Goal: Transaction & Acquisition: Obtain resource

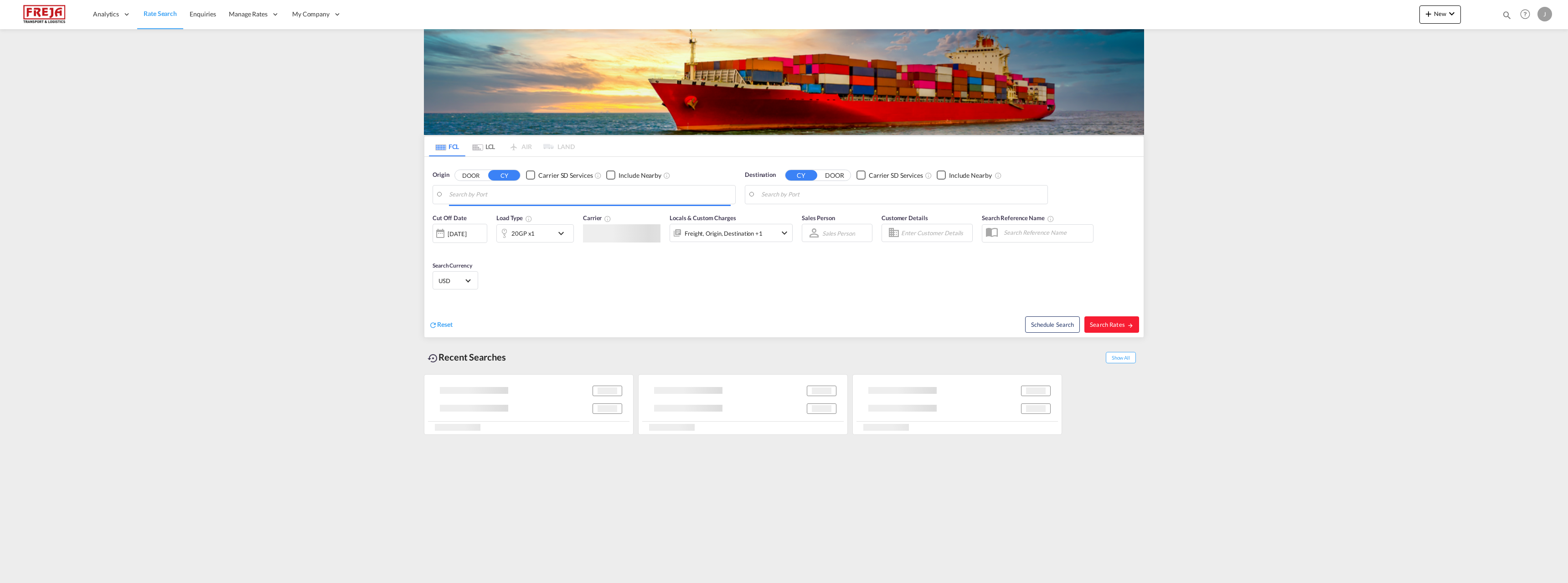
type input "Raumo (Rauma), [GEOGRAPHIC_DATA]"
type input "[GEOGRAPHIC_DATA], [GEOGRAPHIC_DATA], USOMA"
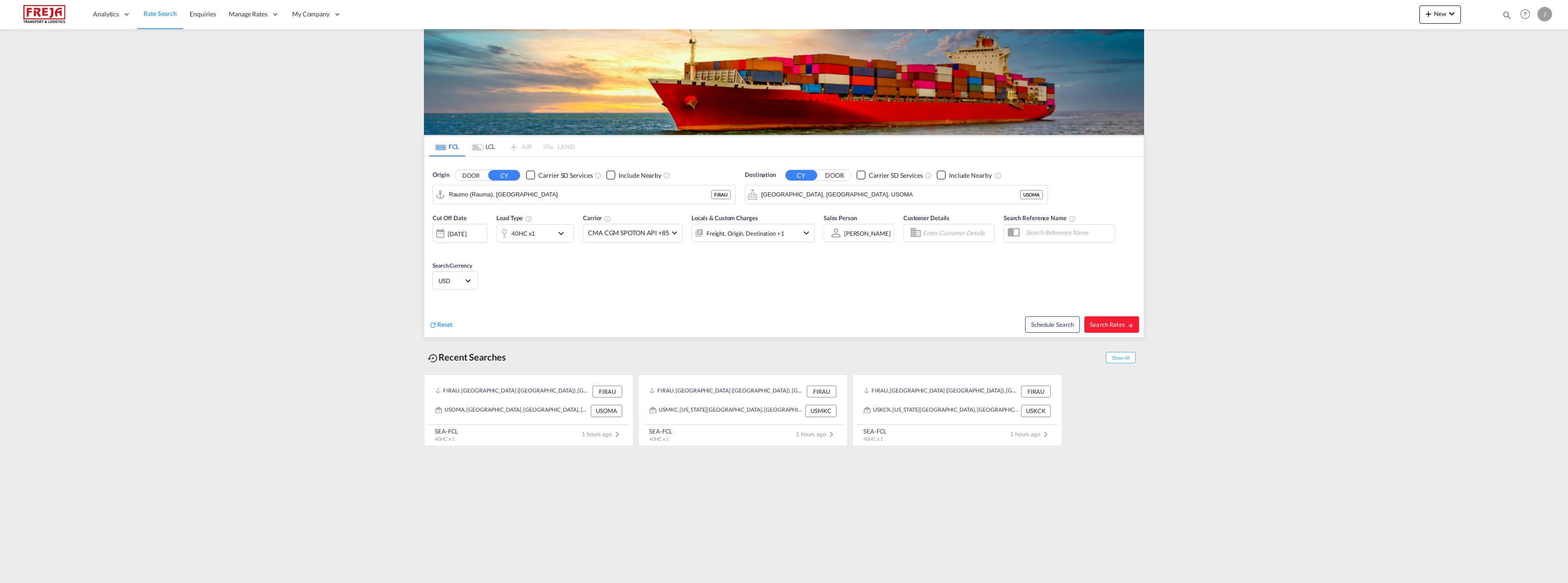
click at [493, 147] on md-tab-item "LCL" at bounding box center [483, 147] width 36 height 20
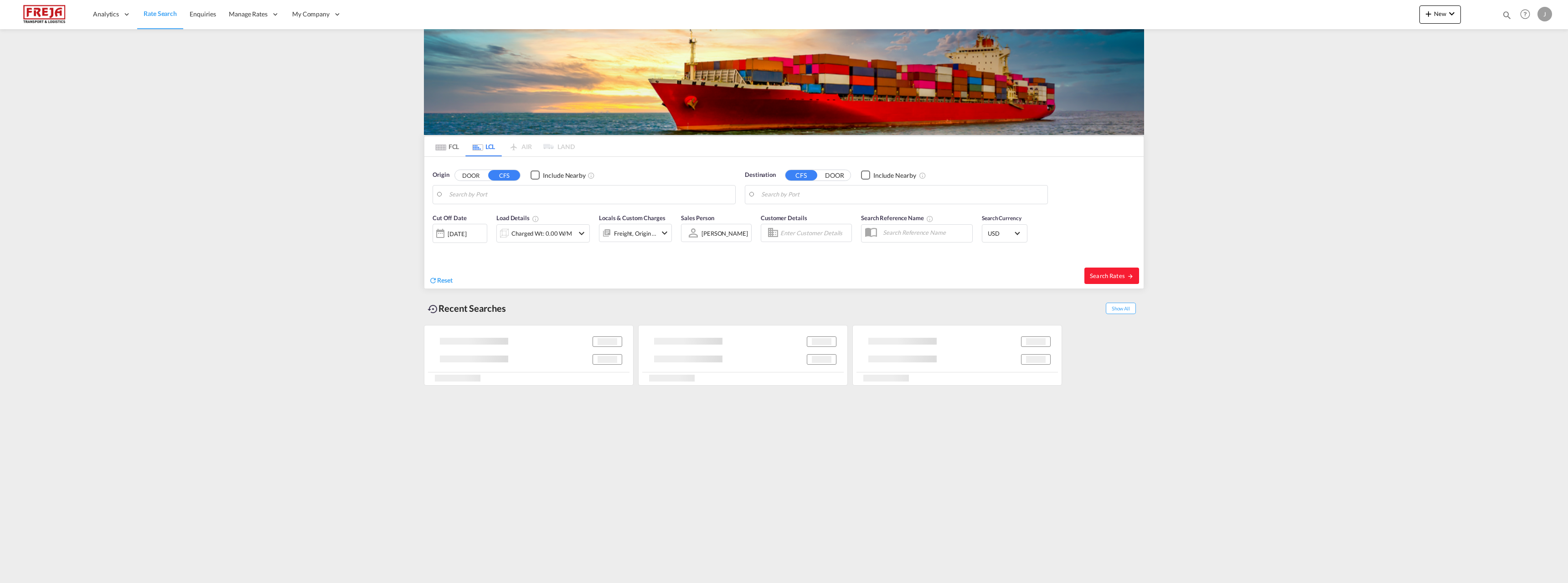
click at [494, 195] on body "Analytics Reports Dashboard Rate Search Enquiries Manage Rates Contract Rates" at bounding box center [784, 292] width 1568 height 583
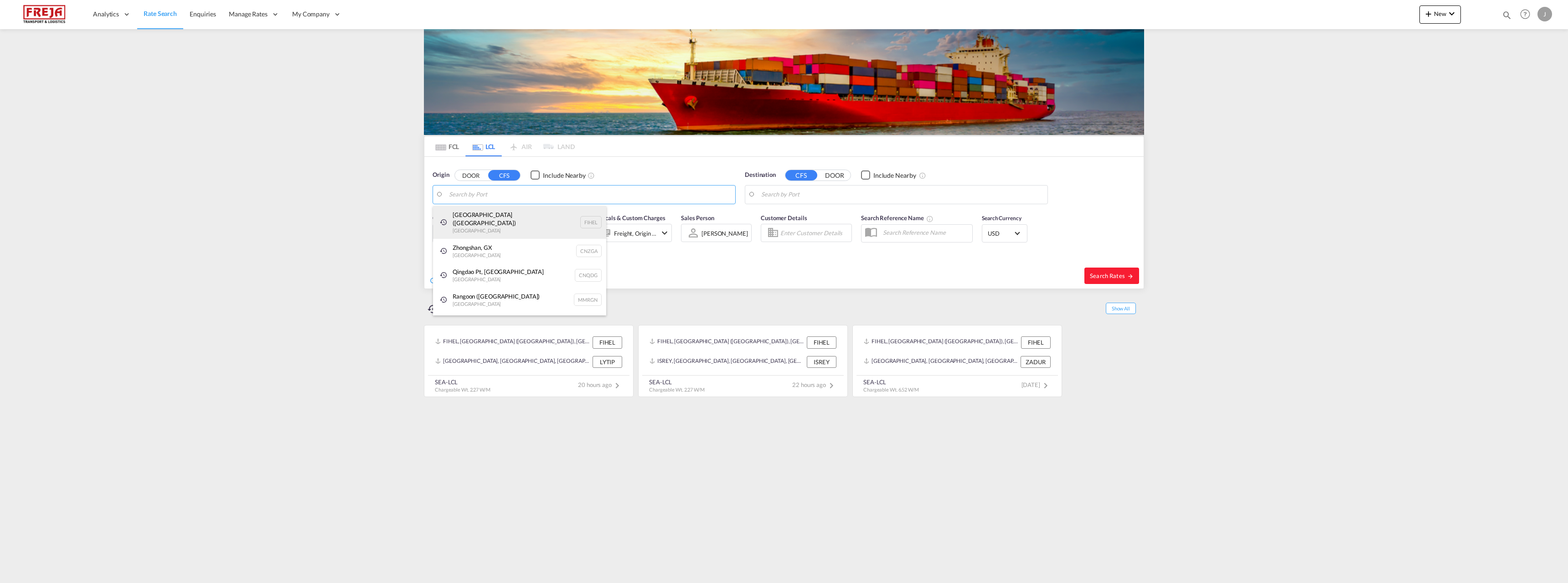
click at [486, 219] on div "[GEOGRAPHIC_DATA] ([GEOGRAPHIC_DATA]) [GEOGRAPHIC_DATA] FIHEL" at bounding box center [520, 222] width 174 height 33
type input "[GEOGRAPHIC_DATA] ([GEOGRAPHIC_DATA]), [GEOGRAPHIC_DATA]"
click at [818, 194] on body "Analytics Reports Dashboard Rate Search Enquiries Manage Rates Contract Rates" at bounding box center [784, 292] width 1568 height 583
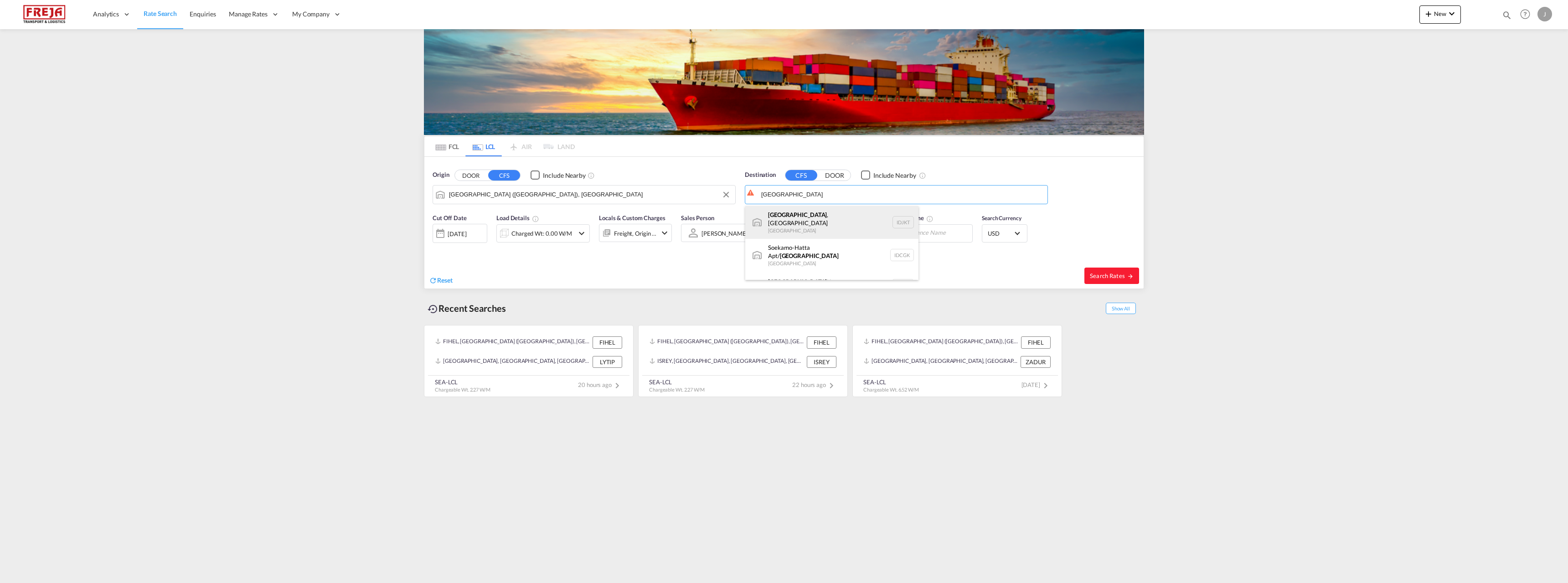
click at [806, 226] on div "[GEOGRAPHIC_DATA] , [GEOGRAPHIC_DATA] [GEOGRAPHIC_DATA] IDJKT" at bounding box center [832, 222] width 174 height 33
type input "[GEOGRAPHIC_DATA], [GEOGRAPHIC_DATA], IDJKT"
click at [560, 233] on div "Charged Wt: 0.00 W/M" at bounding box center [542, 233] width 61 height 13
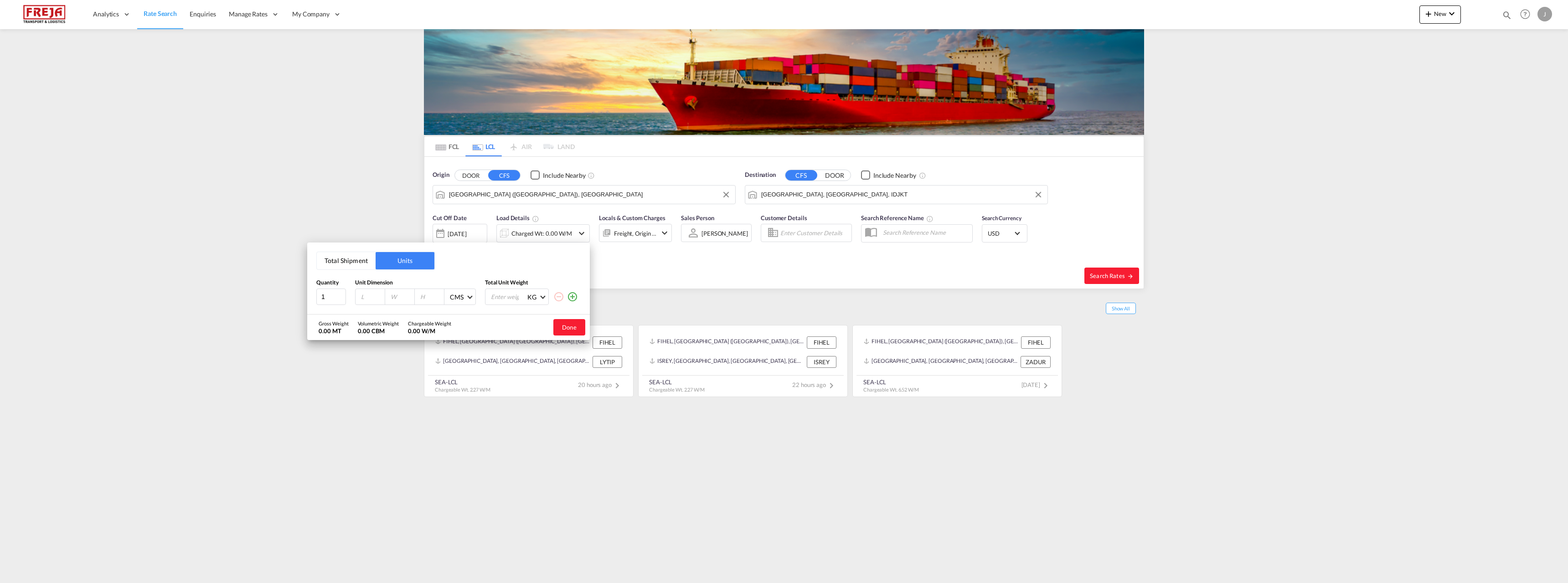
click at [401, 263] on button "Units" at bounding box center [405, 260] width 59 height 18
click at [351, 263] on button "Total Shipment" at bounding box center [346, 260] width 59 height 18
click at [370, 297] on input "0" at bounding box center [377, 297] width 36 height 15
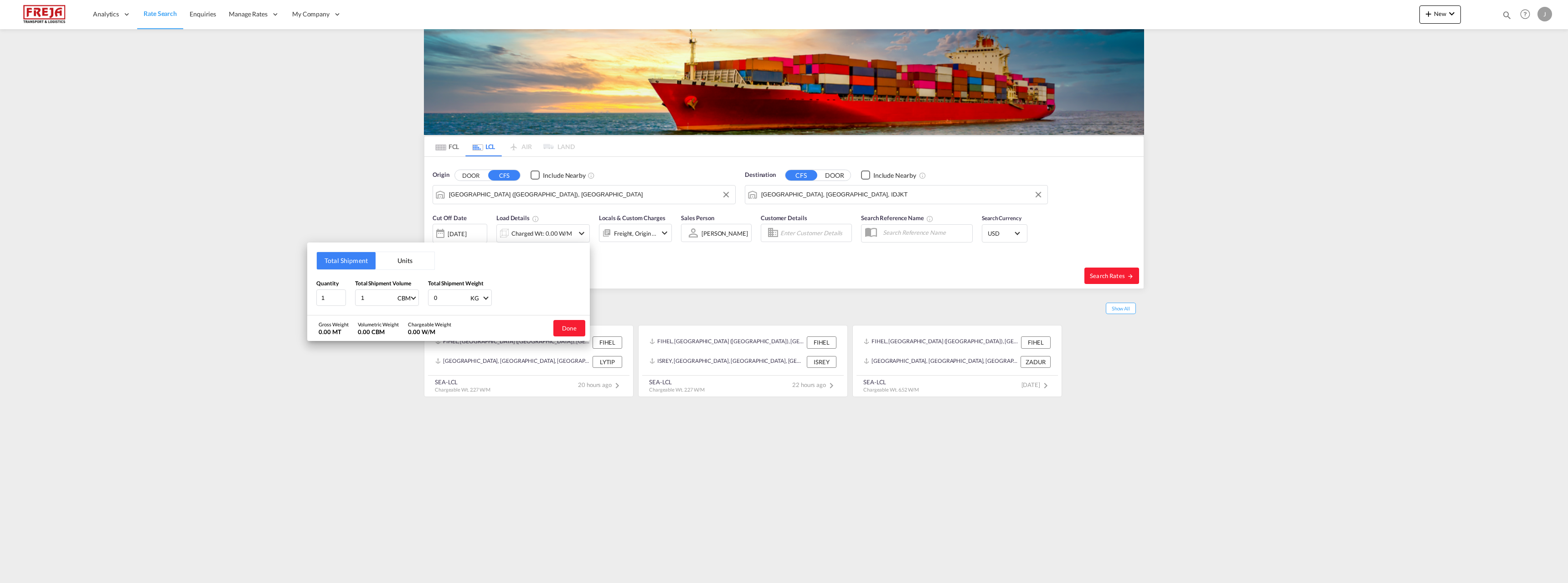
type input "1"
type input "1000"
click at [569, 326] on button "Done" at bounding box center [570, 328] width 32 height 16
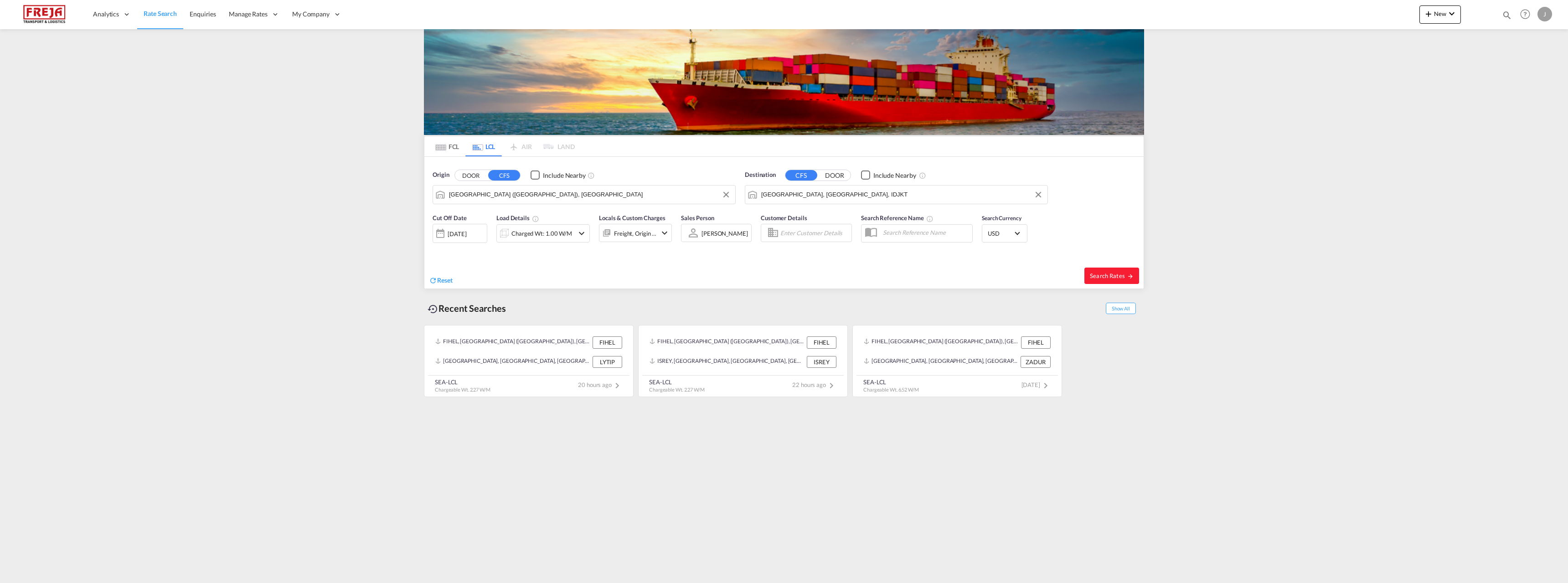
click at [465, 230] on div "[DATE]" at bounding box center [457, 234] width 19 height 8
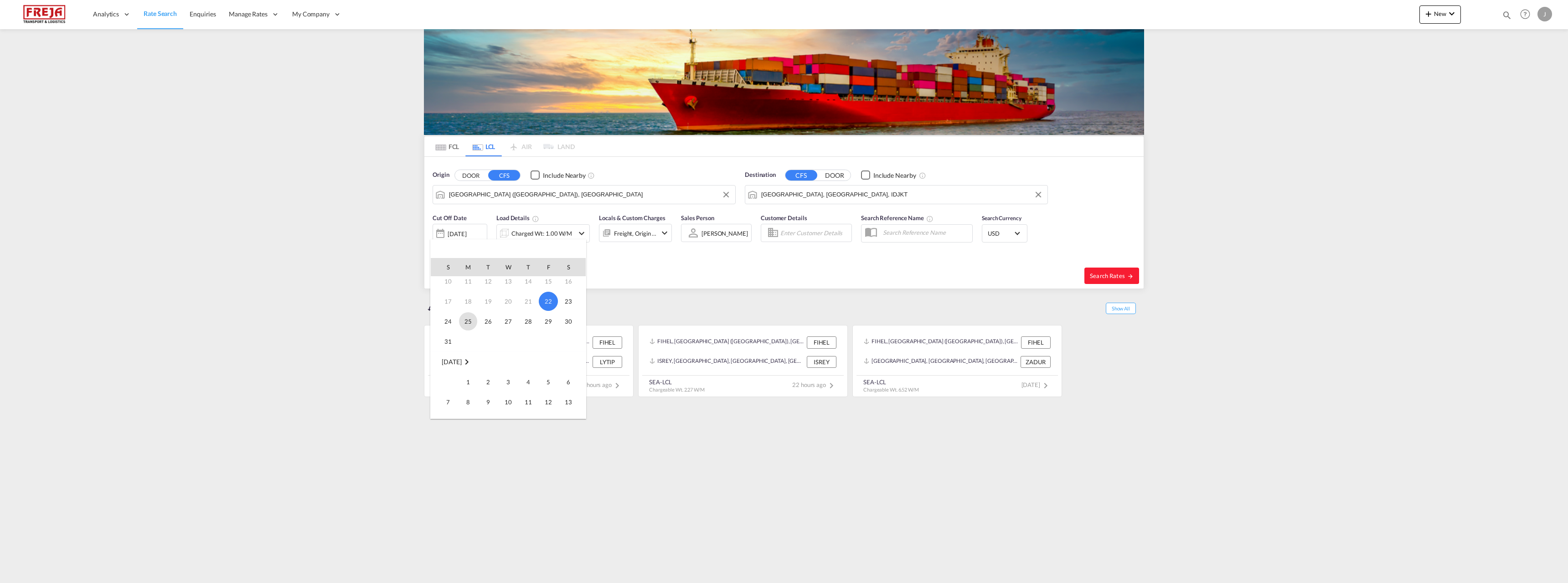
scroll to position [91, 0]
click at [494, 336] on span "2" at bounding box center [489, 336] width 19 height 19
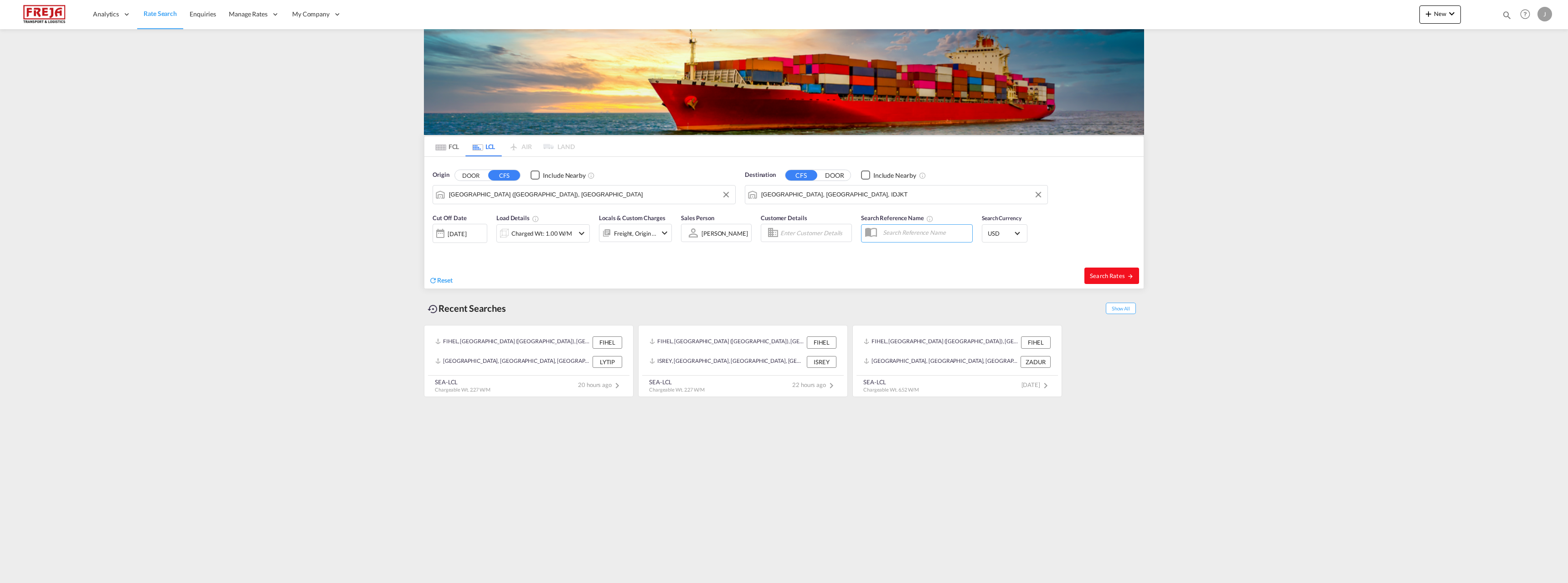
click at [1107, 275] on span "Search Rates" at bounding box center [1111, 275] width 44 height 8
type input "FIHEL to IDJKT / [DATE]"
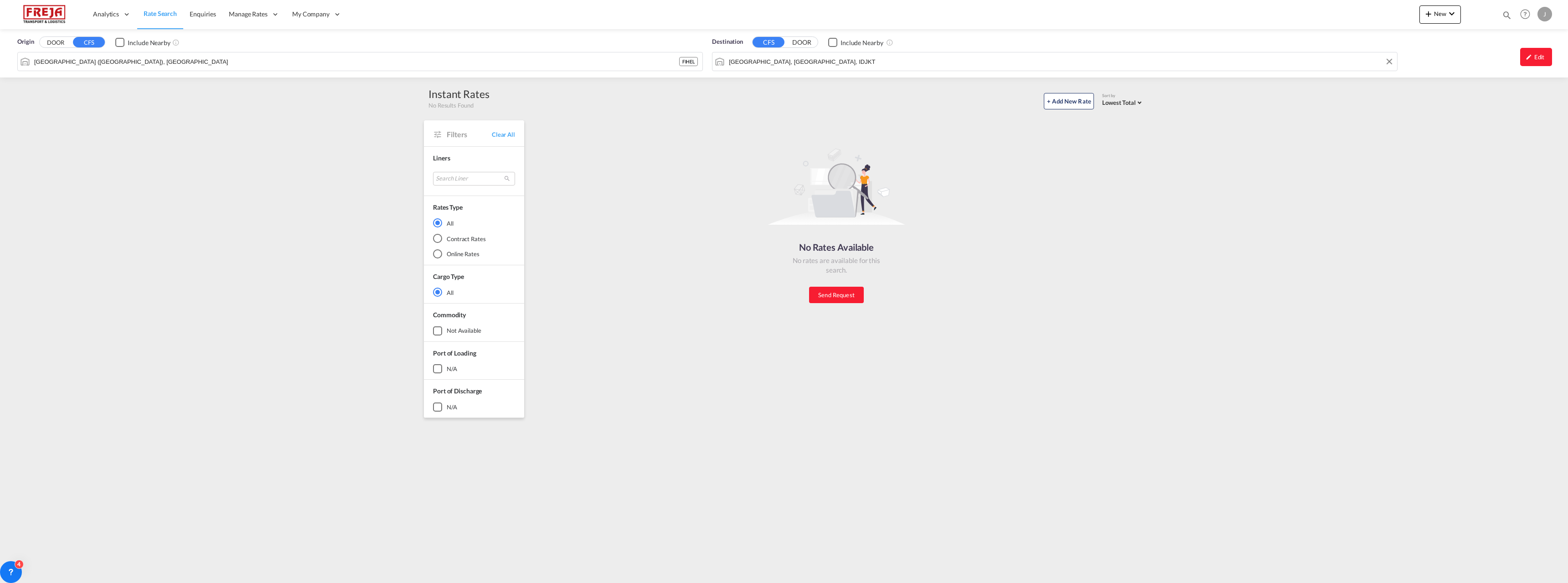
click at [805, 66] on input "[GEOGRAPHIC_DATA], [GEOGRAPHIC_DATA], IDJKT" at bounding box center [1061, 62] width 664 height 13
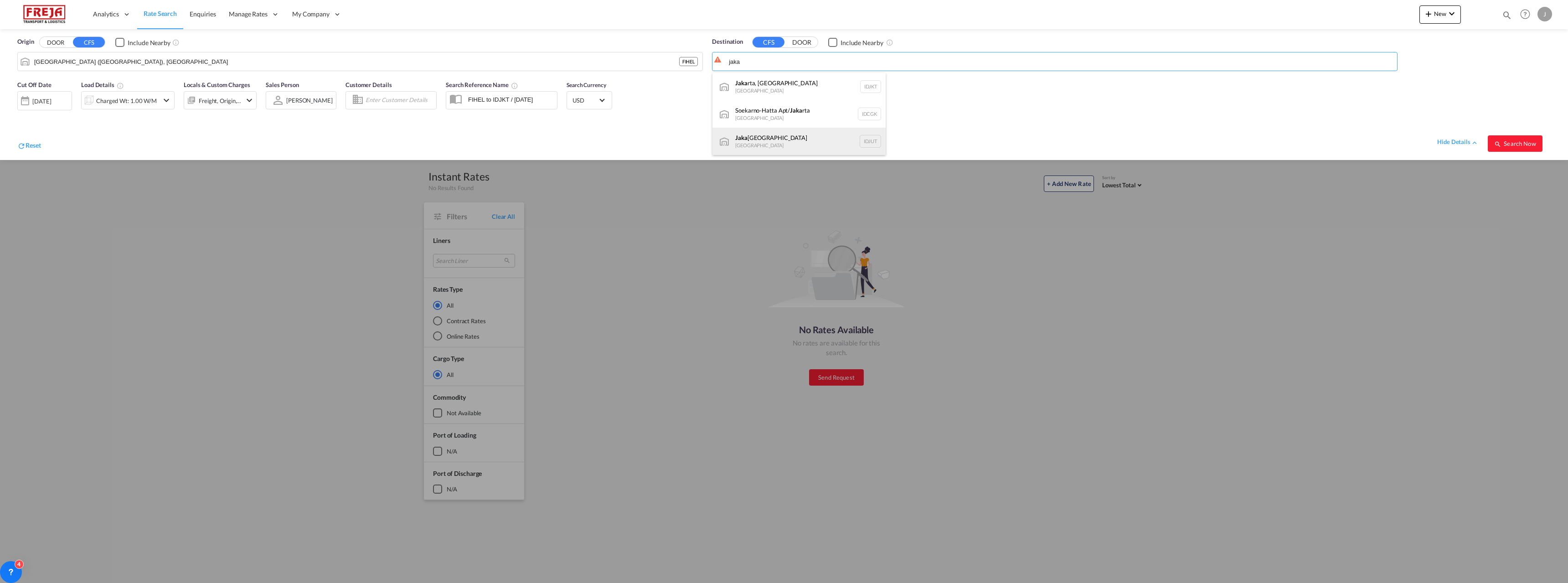
click at [799, 131] on div "Jaka rta Utara [GEOGRAPHIC_DATA] IDJUT" at bounding box center [800, 141] width 174 height 27
type input "[GEOGRAPHIC_DATA], IDJUT"
click at [1506, 146] on span "Search Now" at bounding box center [1514, 143] width 41 height 8
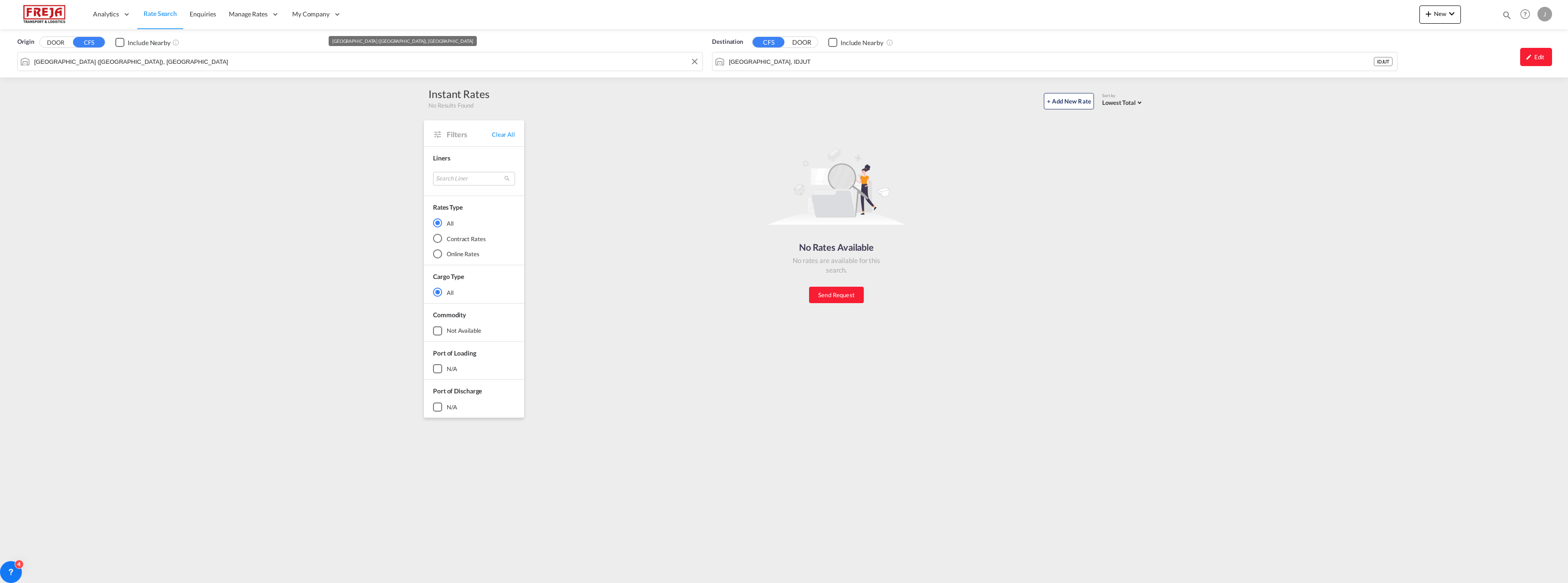
click at [227, 64] on input "[GEOGRAPHIC_DATA] ([GEOGRAPHIC_DATA]), [GEOGRAPHIC_DATA]" at bounding box center [367, 62] width 664 height 13
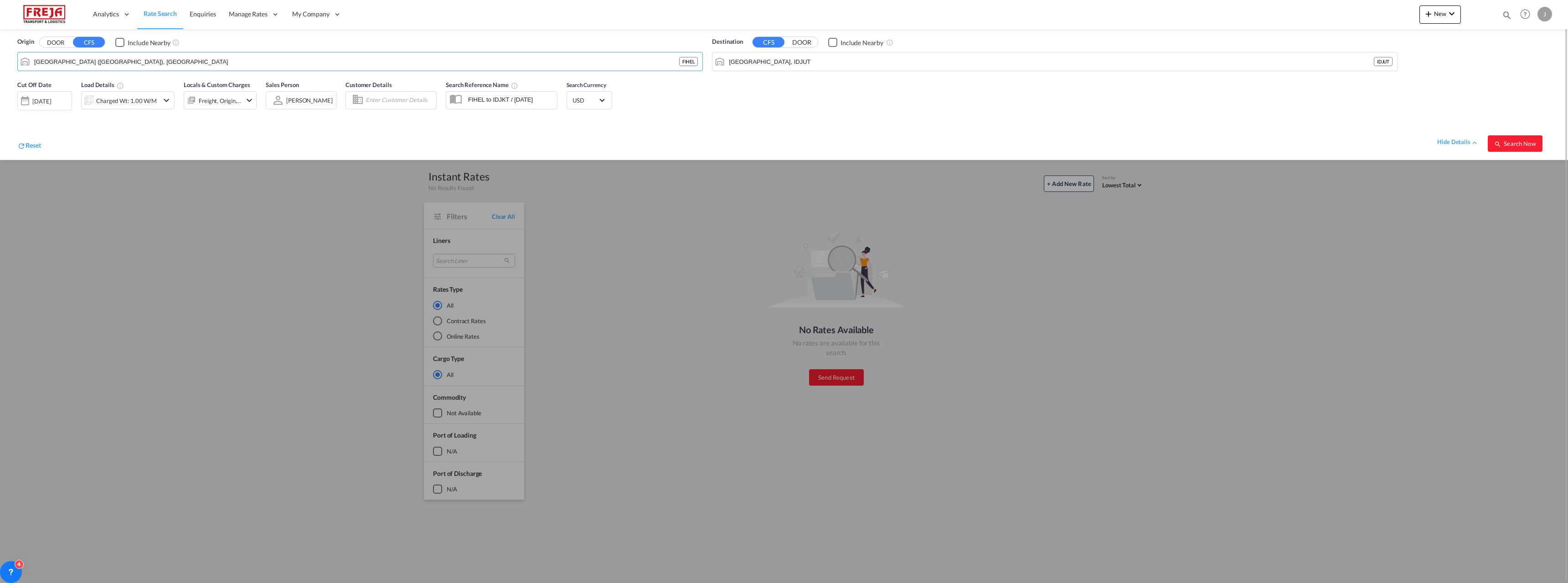
click at [51, 99] on div "[DATE]" at bounding box center [41, 101] width 19 height 8
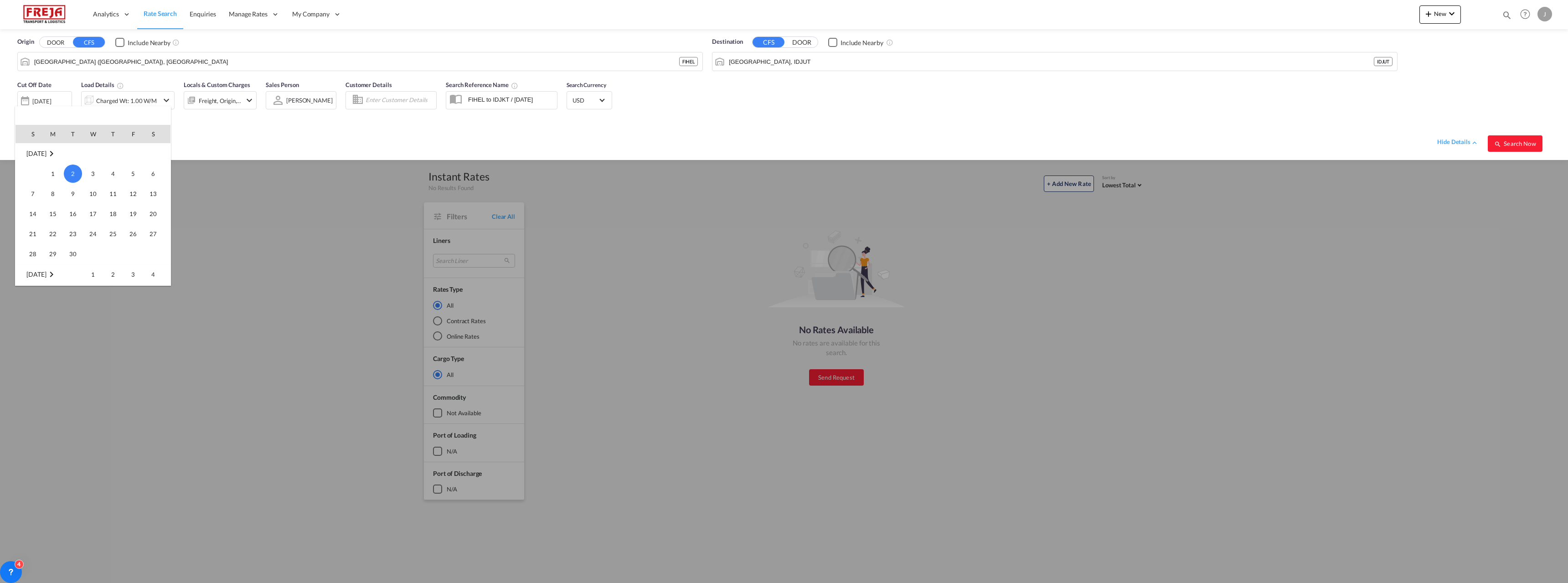
scroll to position [29, 0]
click at [70, 205] on span "26" at bounding box center [73, 205] width 19 height 19
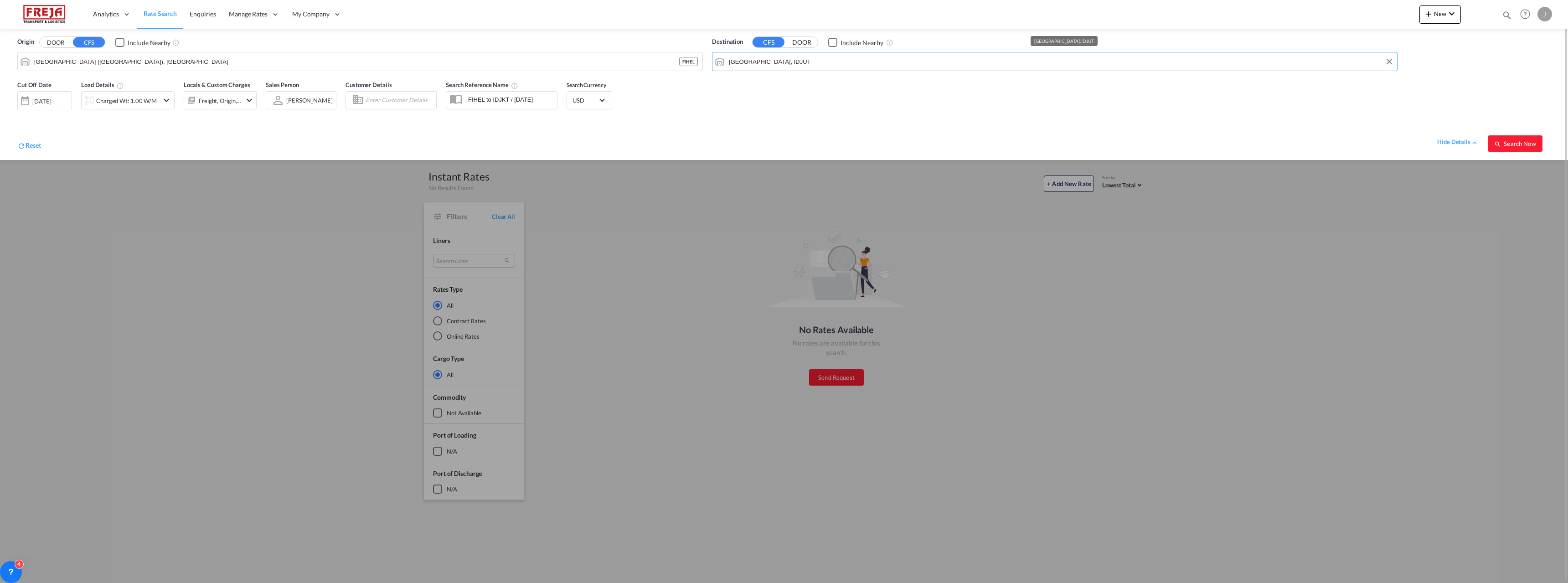
click at [792, 70] on md-autocomplete-wrap "[GEOGRAPHIC_DATA], IDJUT" at bounding box center [1060, 64] width 664 height 19
drag, startPoint x: 149, startPoint y: 65, endPoint x: 24, endPoint y: 62, distance: 125.0
click at [35, 60] on body "Analytics Reports Dashboard Rate Search Enquiries Manage Rates Contract Rates" at bounding box center [784, 292] width 1568 height 583
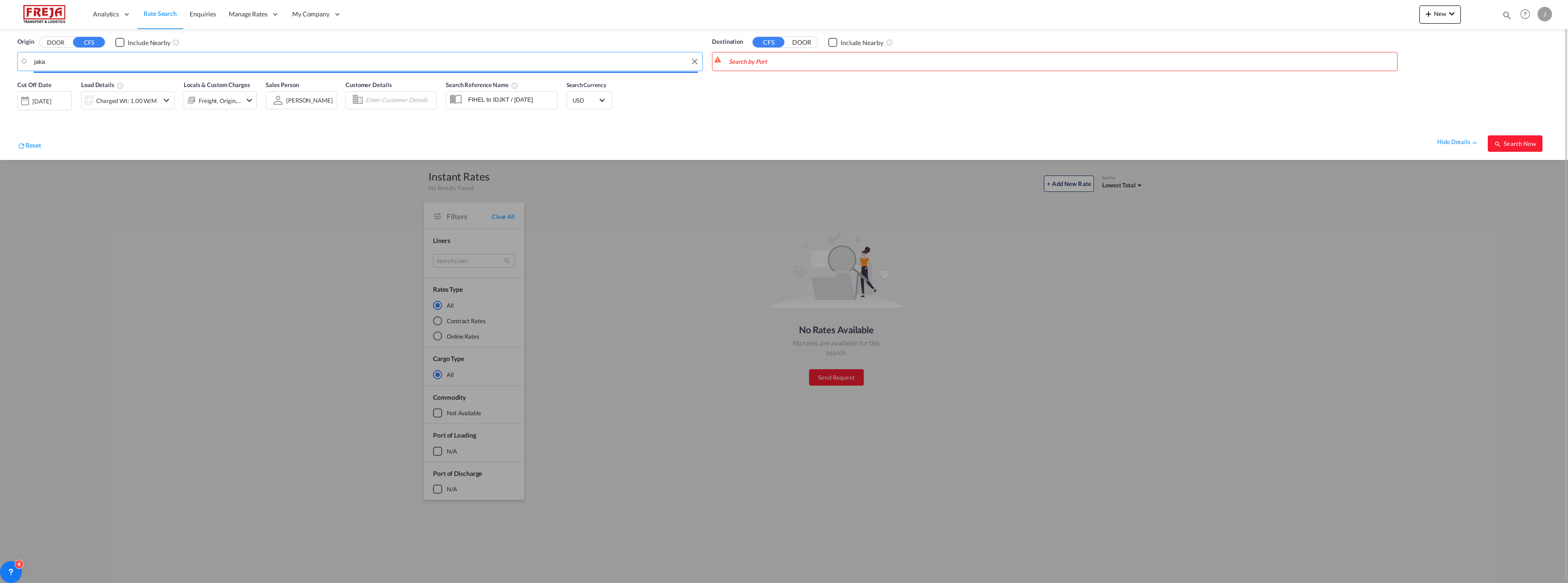
click at [35, 60] on md-autocomplete-wrap "jaka" at bounding box center [366, 64] width 664 height 19
click at [38, 57] on body "Analytics Reports Dashboard Rate Search Enquiries Manage Rates Contract Rates" at bounding box center [784, 292] width 1568 height 583
click at [38, 57] on md-autocomplete-wrap "jaka" at bounding box center [366, 64] width 664 height 19
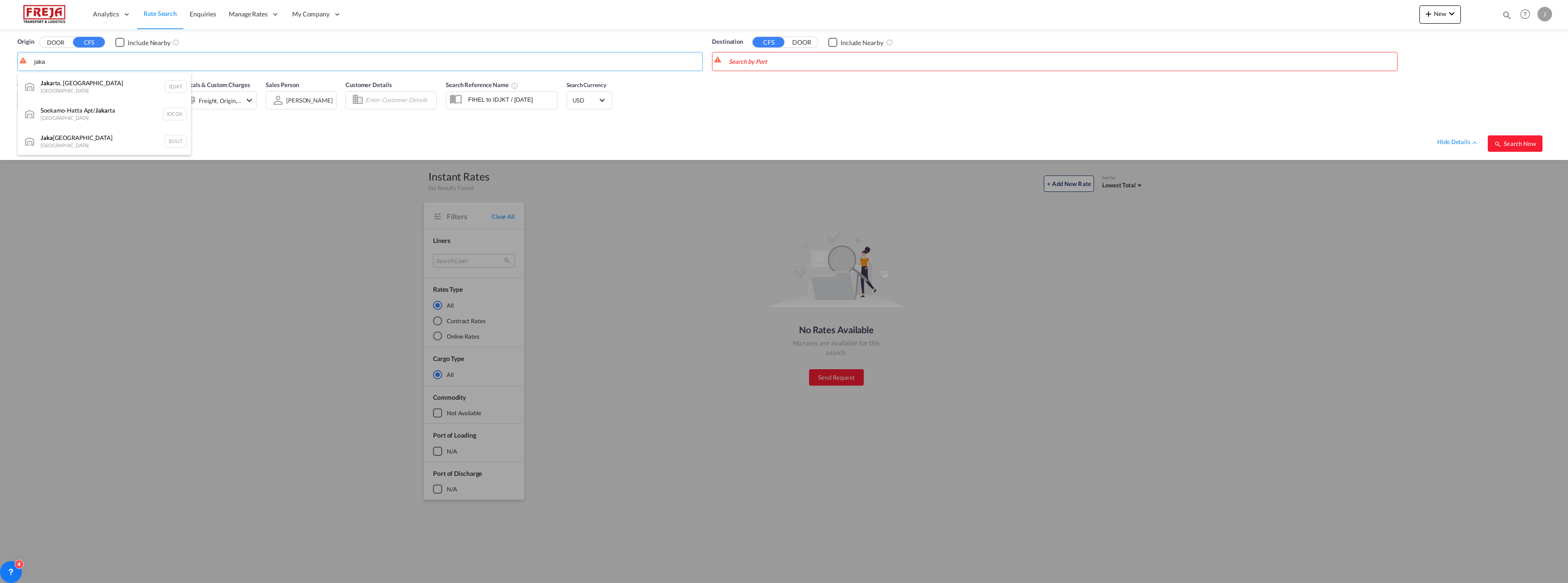
drag, startPoint x: 54, startPoint y: 62, endPoint x: 21, endPoint y: 59, distance: 33.1
click at [21, 59] on body "Analytics Reports Dashboard Rate Search Enquiries Manage Rates Contract Rates" at bounding box center [784, 292] width 1568 height 583
click at [46, 62] on input "jaka" at bounding box center [367, 62] width 664 height 13
type input "j"
click at [53, 81] on div "[GEOGRAPHIC_DATA] ( [GEOGRAPHIC_DATA] ) [GEOGRAPHIC_DATA] FIHEL" at bounding box center [104, 89] width 174 height 33
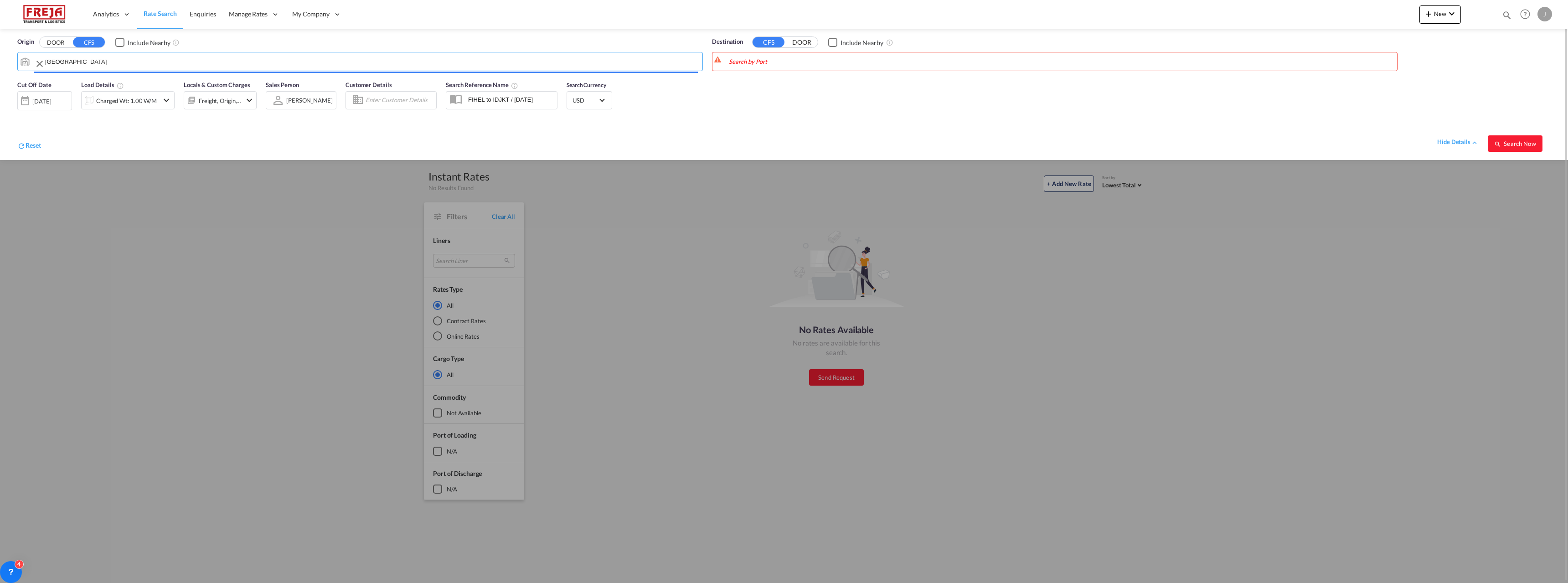
type input "[GEOGRAPHIC_DATA] ([GEOGRAPHIC_DATA]), [GEOGRAPHIC_DATA]"
click at [747, 63] on body "Analytics Reports Dashboard Rate Search Enquiries Manage Rates Contract Rates" at bounding box center [784, 292] width 1568 height 583
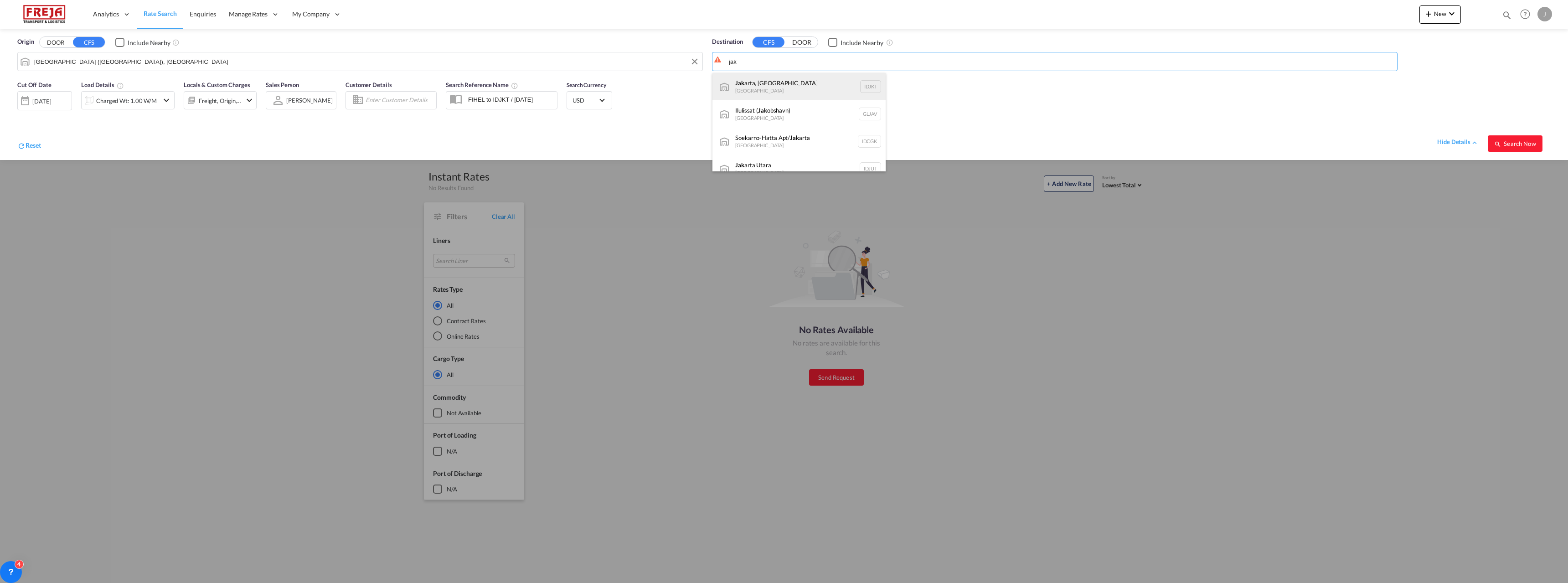
click at [752, 80] on div "Jak arta, Java [GEOGRAPHIC_DATA] IDJKT" at bounding box center [800, 87] width 174 height 27
type input "[GEOGRAPHIC_DATA], [GEOGRAPHIC_DATA], IDJKT"
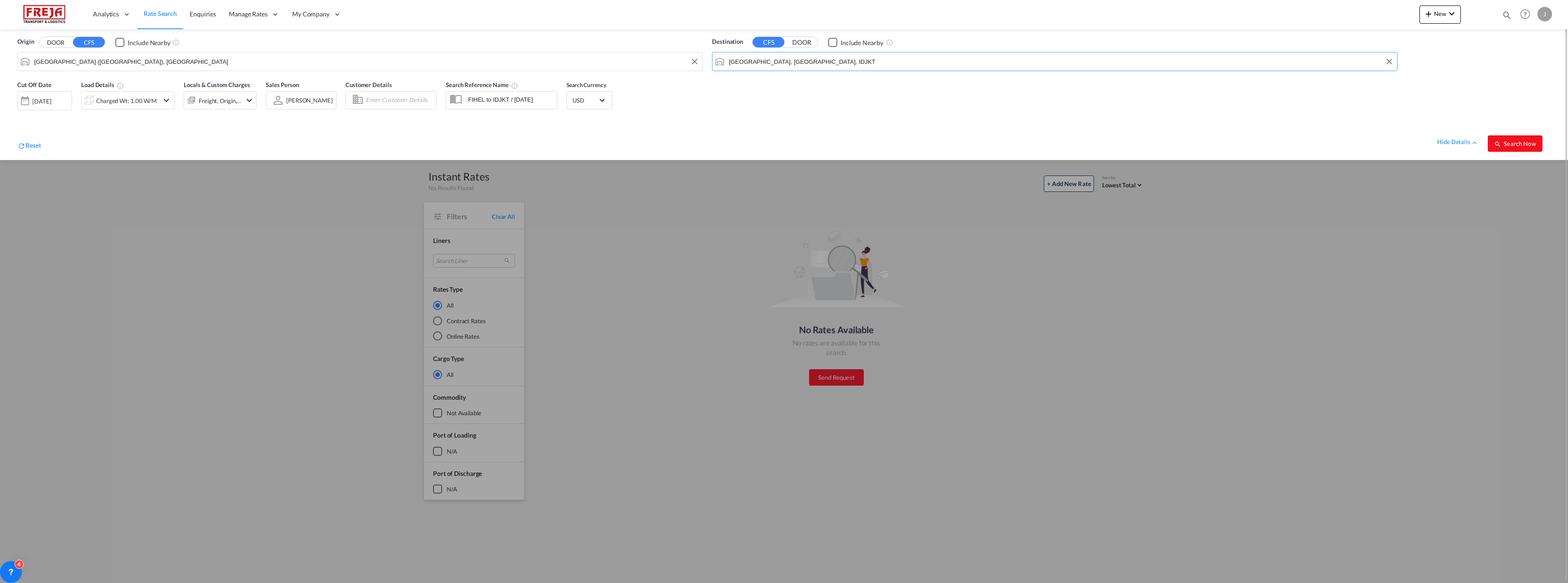
click at [1511, 146] on span "Search Now" at bounding box center [1514, 143] width 41 height 8
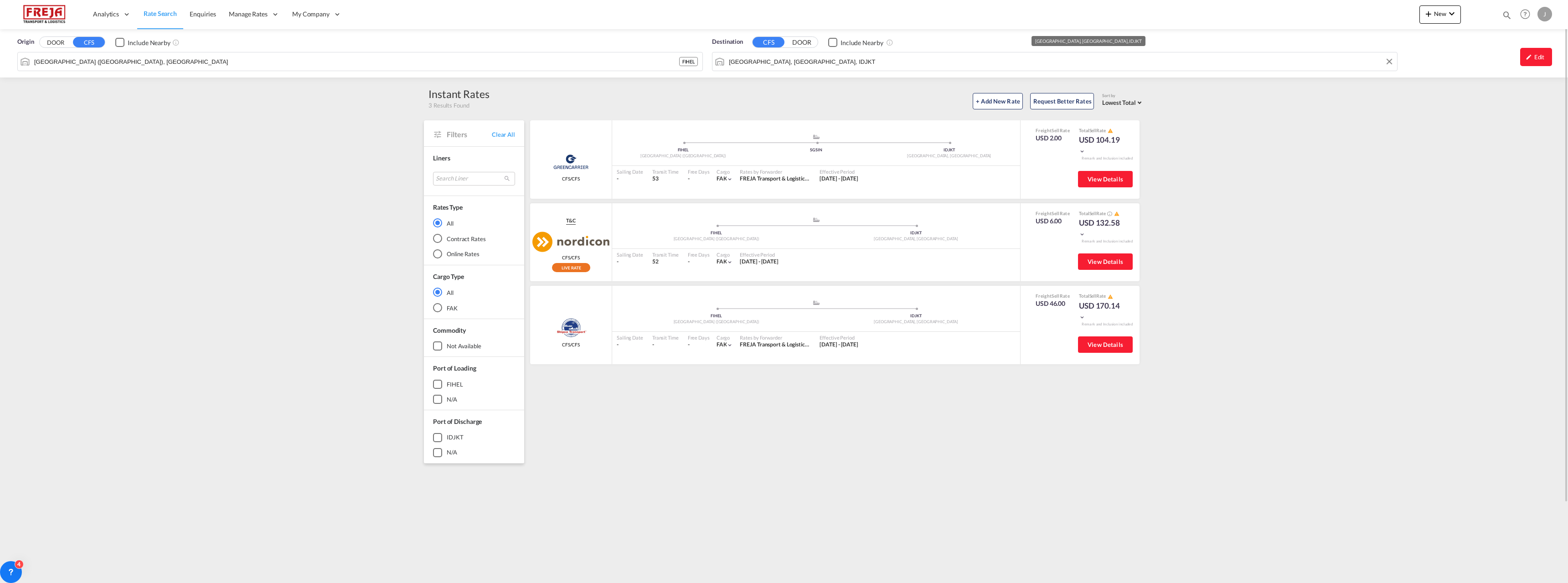
click at [770, 64] on input "[GEOGRAPHIC_DATA], [GEOGRAPHIC_DATA], IDJKT" at bounding box center [1061, 62] width 664 height 13
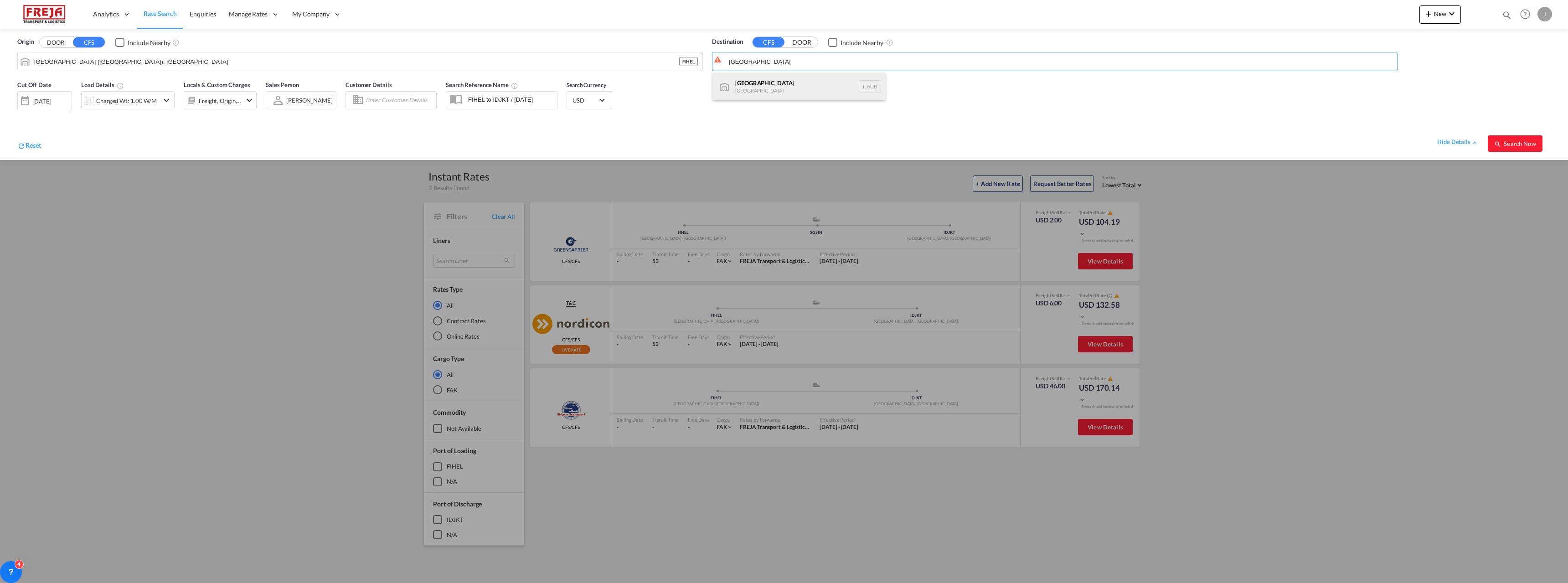
click at [761, 82] on div "[GEOGRAPHIC_DATA] [GEOGRAPHIC_DATA] IDSUB" at bounding box center [800, 87] width 174 height 27
type input "[GEOGRAPHIC_DATA], IDSUB"
click at [1496, 149] on button "Search Now" at bounding box center [1515, 143] width 55 height 16
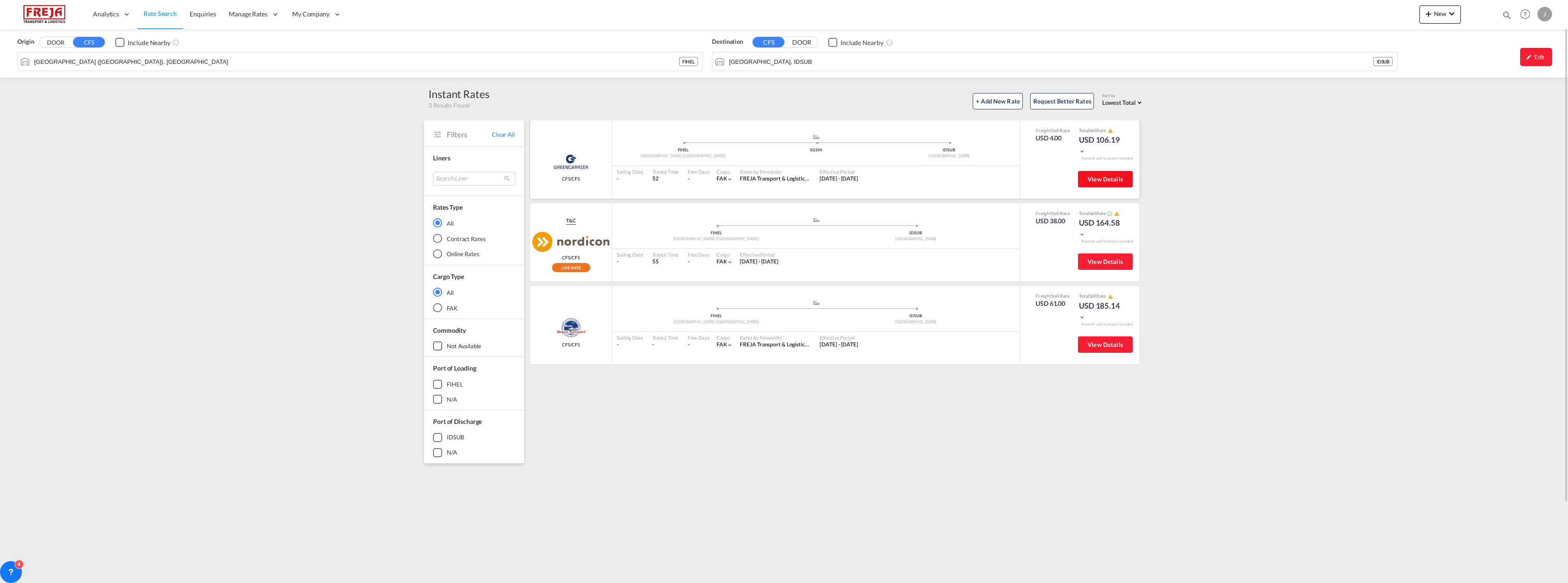
click at [1110, 175] on span "View Details" at bounding box center [1105, 179] width 35 height 8
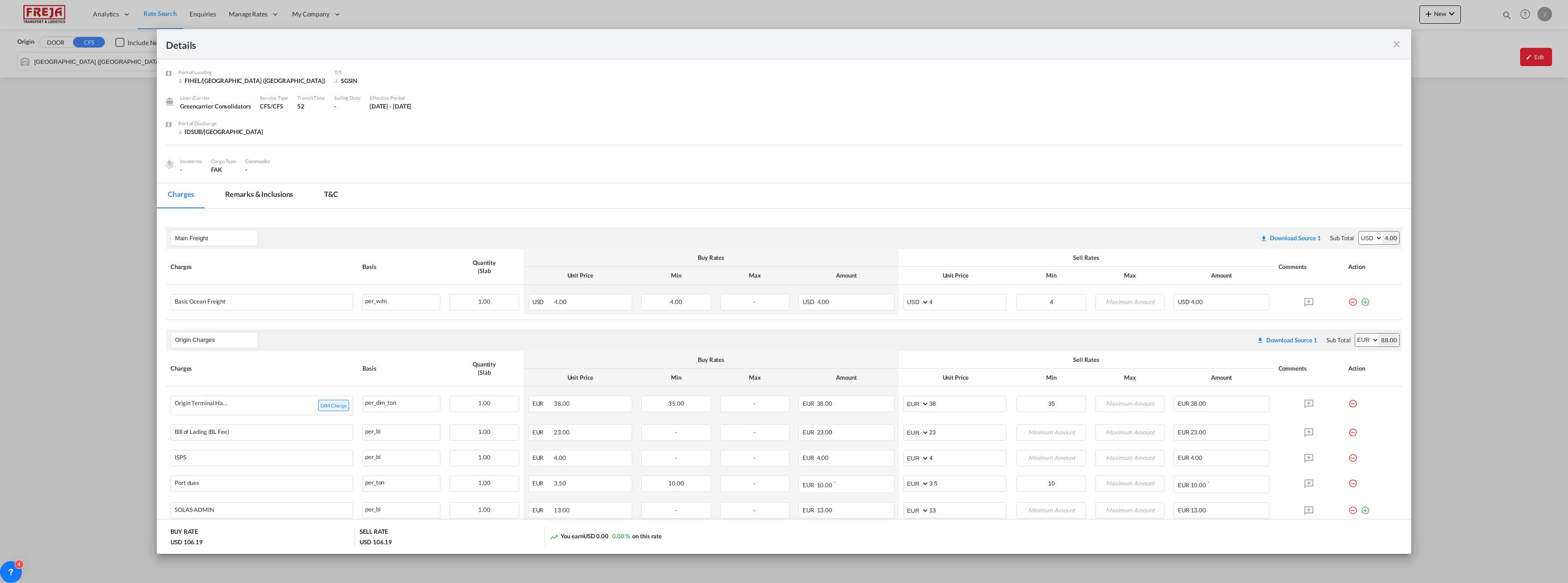
click at [1399, 41] on md-icon "icon-close fg-AAA8AD m-0 cursor" at bounding box center [1396, 44] width 11 height 11
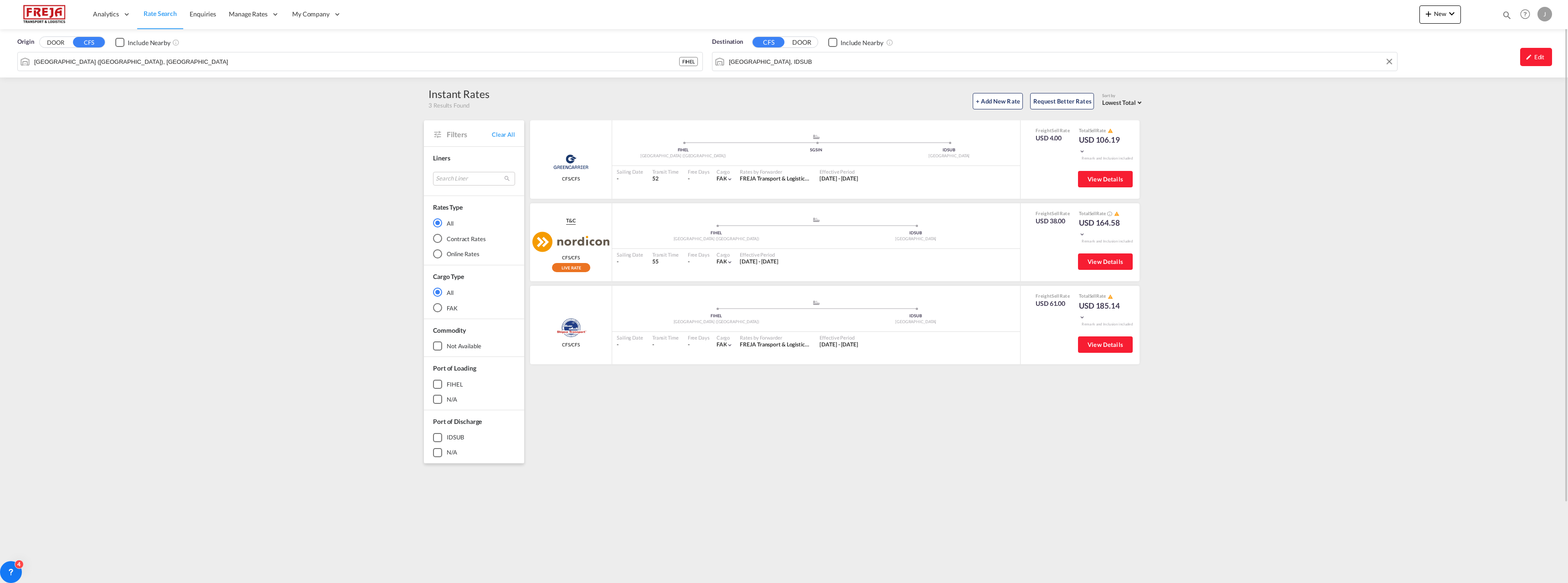
click at [750, 58] on input "[GEOGRAPHIC_DATA], IDSUB" at bounding box center [1061, 62] width 664 height 13
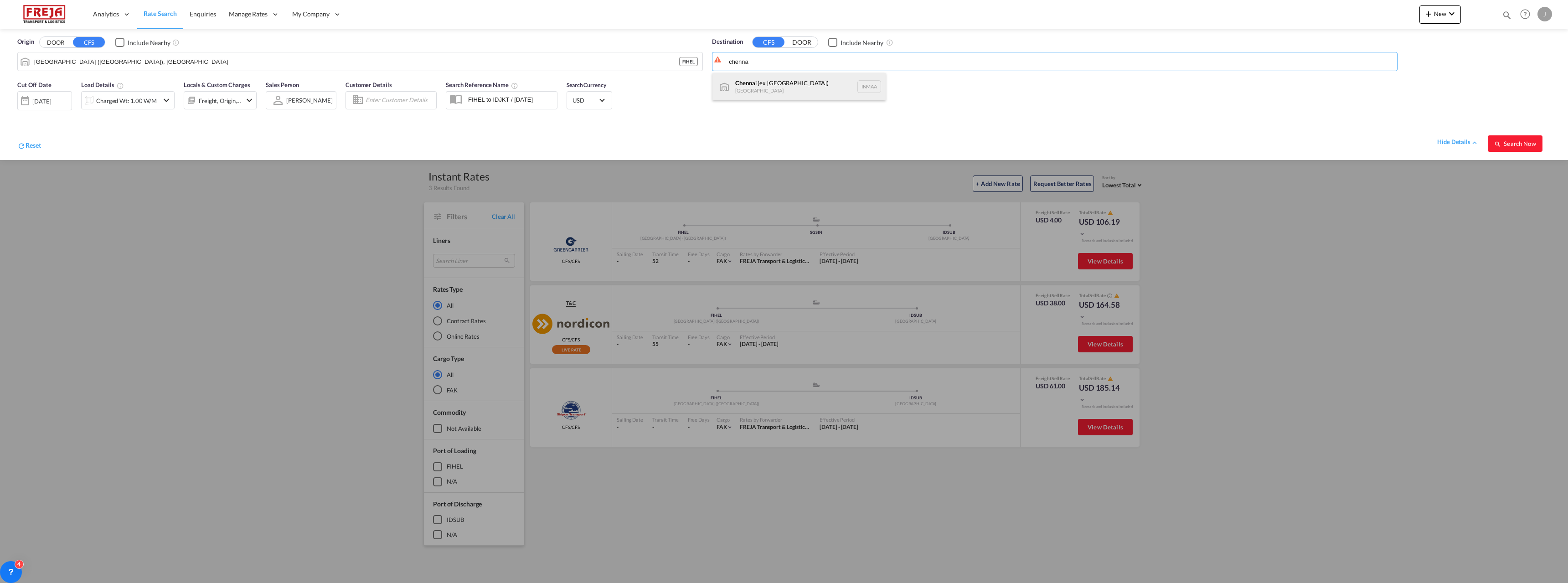
click at [779, 82] on div "[PERSON_NAME] (ex [GEOGRAPHIC_DATA]) [GEOGRAPHIC_DATA] [GEOGRAPHIC_DATA]" at bounding box center [800, 87] width 174 height 27
type input "[GEOGRAPHIC_DATA] (ex [GEOGRAPHIC_DATA]), INMAA"
click at [1534, 148] on button "Search Now" at bounding box center [1515, 143] width 55 height 16
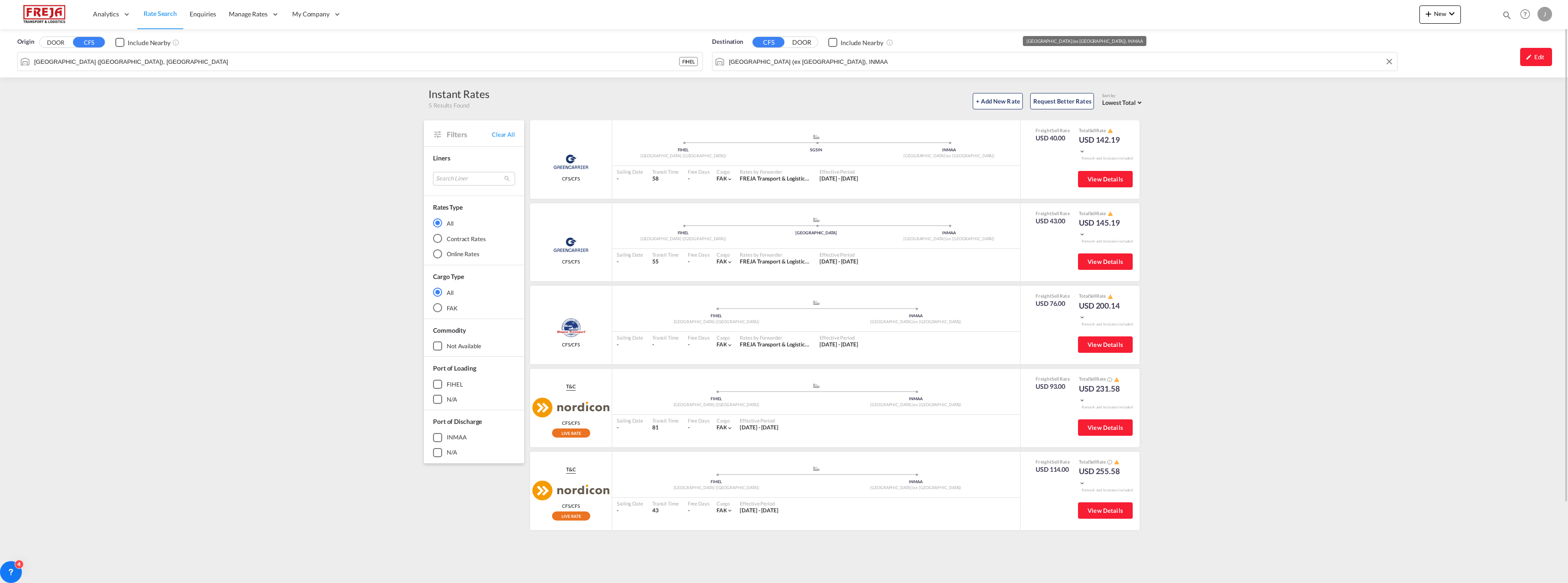
click at [843, 59] on input "[GEOGRAPHIC_DATA] (ex [GEOGRAPHIC_DATA]), INMAA" at bounding box center [1061, 62] width 664 height 13
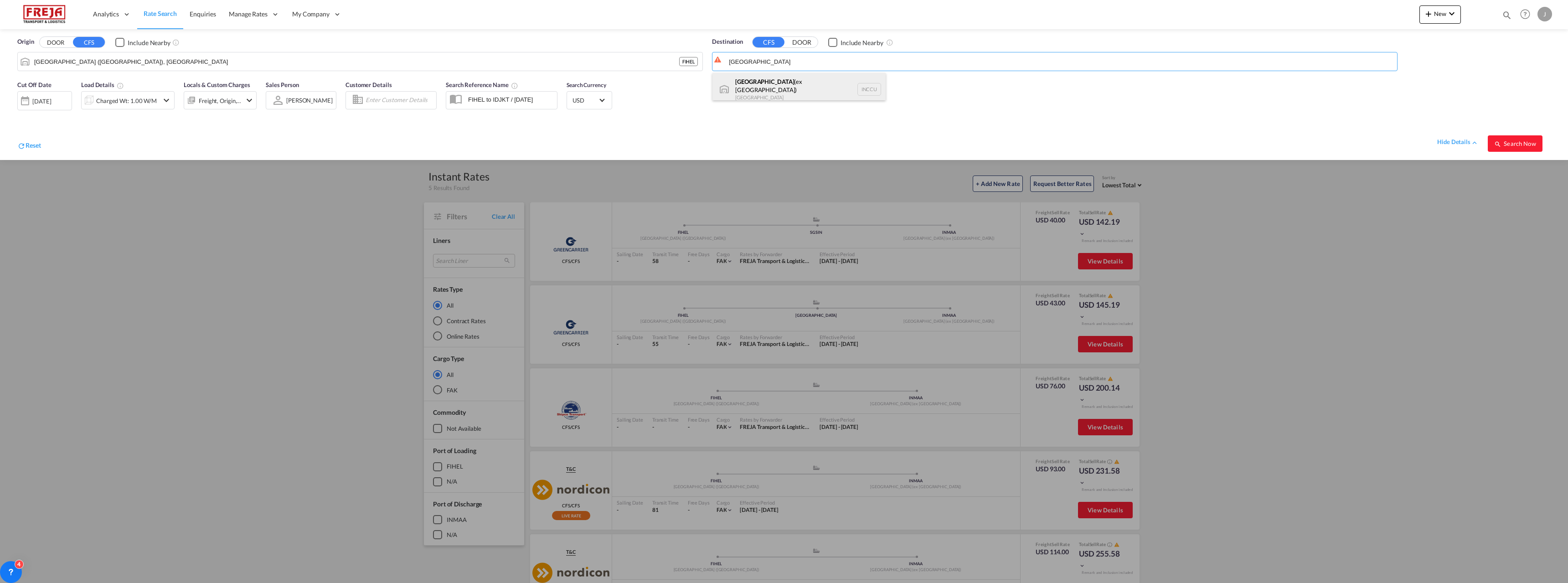
click at [764, 78] on div "[GEOGRAPHIC_DATA] (ex [GEOGRAPHIC_DATA]) [GEOGRAPHIC_DATA] INCCU" at bounding box center [800, 89] width 174 height 33
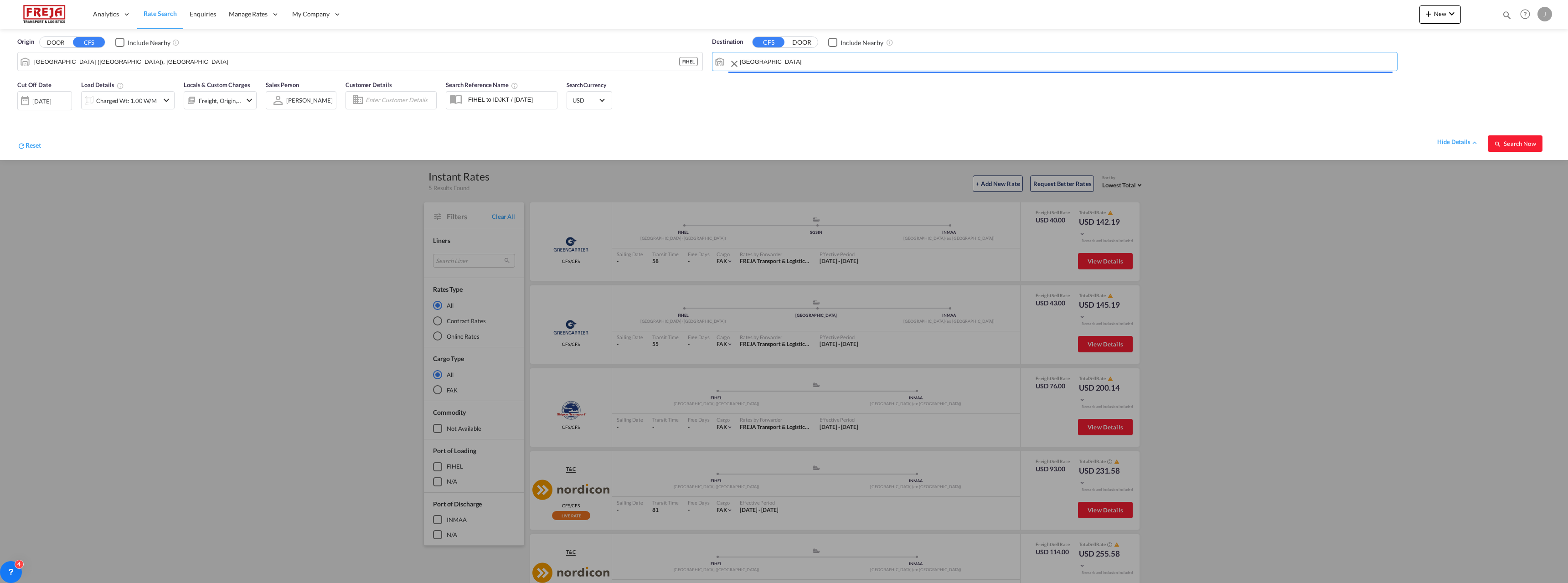
type input "[GEOGRAPHIC_DATA] (ex [GEOGRAPHIC_DATA]), INCCU"
click at [1526, 142] on span "Search Now" at bounding box center [1514, 143] width 41 height 8
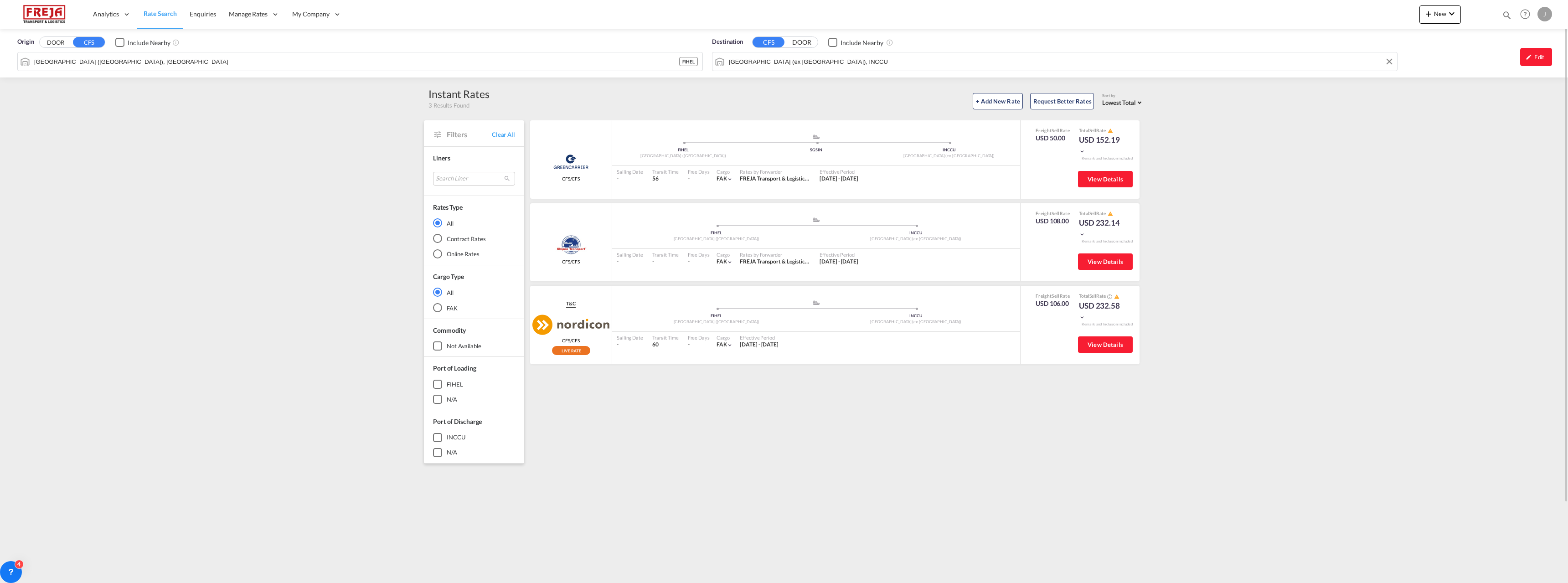
click at [788, 66] on input "[GEOGRAPHIC_DATA] (ex [GEOGRAPHIC_DATA]), INCCU" at bounding box center [1061, 62] width 664 height 13
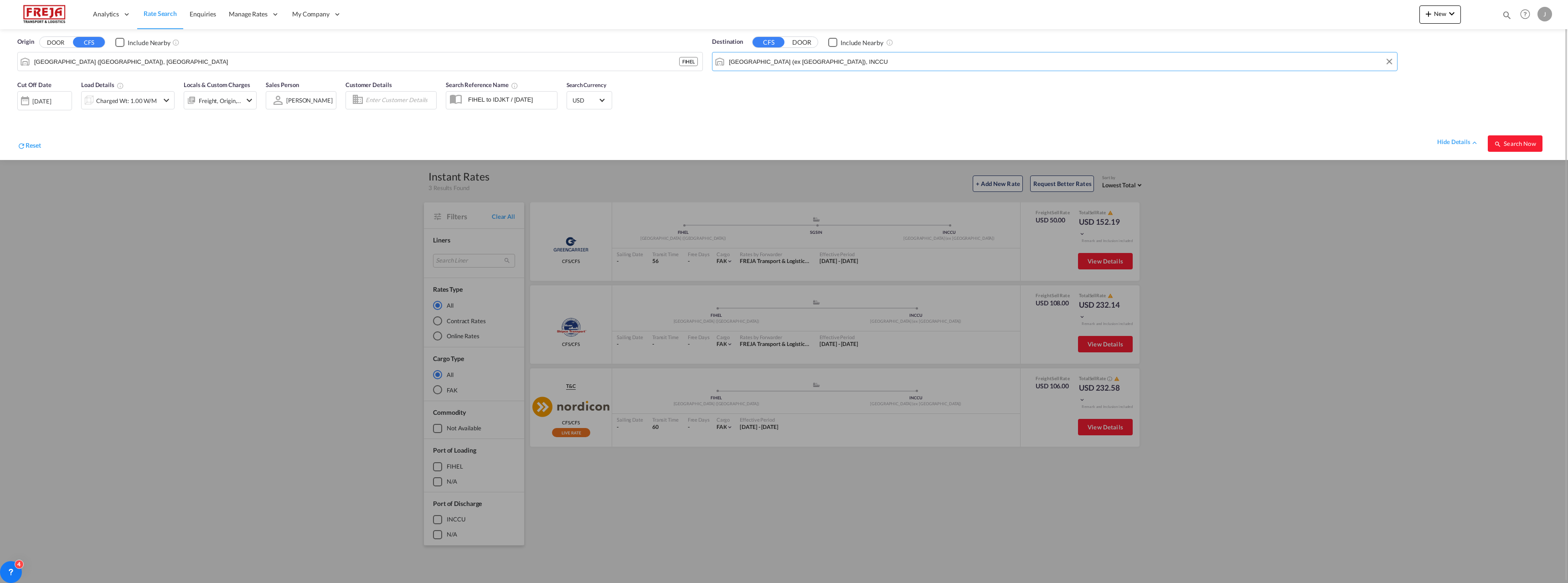
click at [826, 59] on input "[GEOGRAPHIC_DATA] (ex [GEOGRAPHIC_DATA]), INCCU" at bounding box center [1061, 62] width 664 height 13
click at [800, 83] on div "[PERSON_NAME] ( [GEOGRAPHIC_DATA]) [GEOGRAPHIC_DATA] [GEOGRAPHIC_DATA]" at bounding box center [800, 87] width 174 height 27
type input "[PERSON_NAME] ([PERSON_NAME]), [GEOGRAPHIC_DATA]"
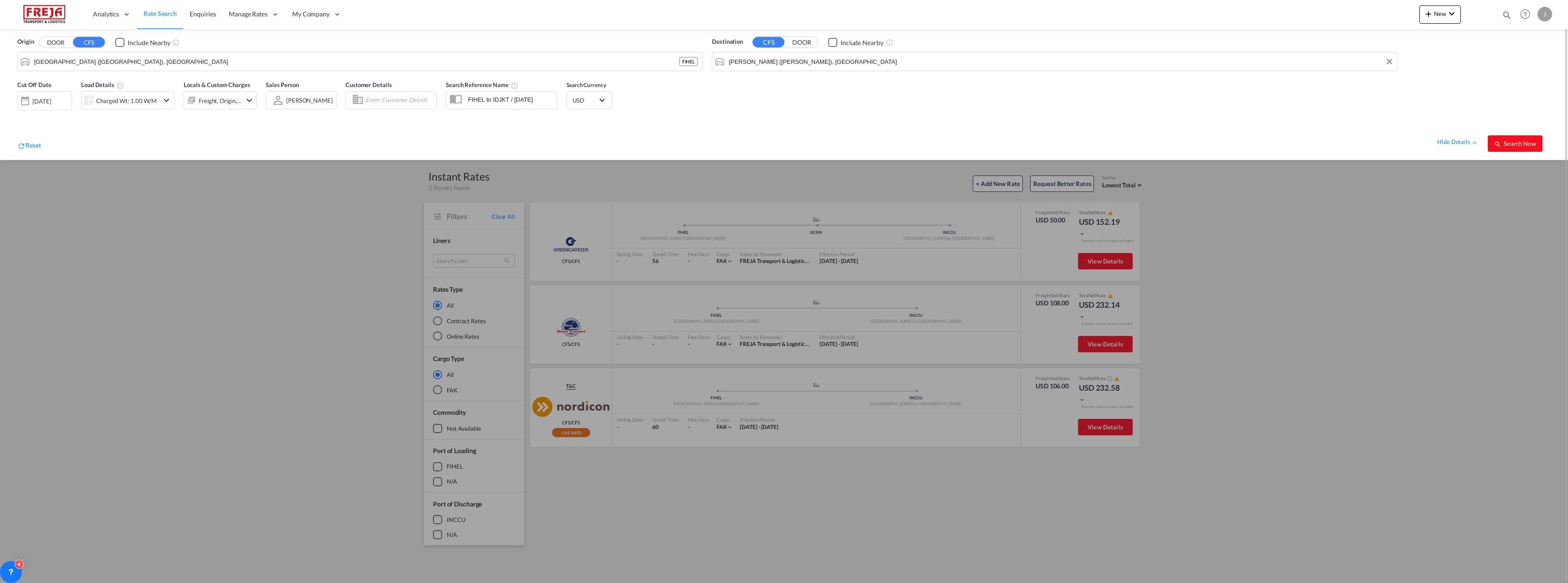
click at [1535, 146] on span "Search Now" at bounding box center [1514, 143] width 41 height 8
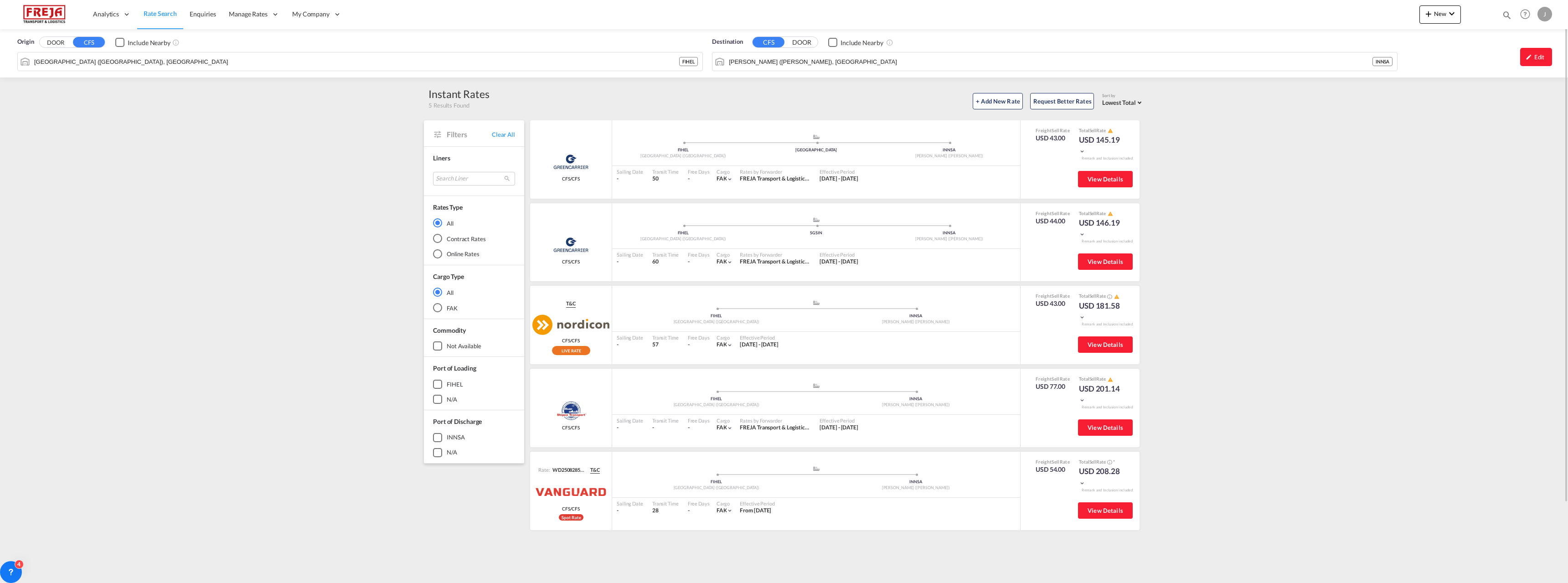
click at [775, 64] on input "[PERSON_NAME] ([PERSON_NAME]), [GEOGRAPHIC_DATA]" at bounding box center [1051, 62] width 644 height 13
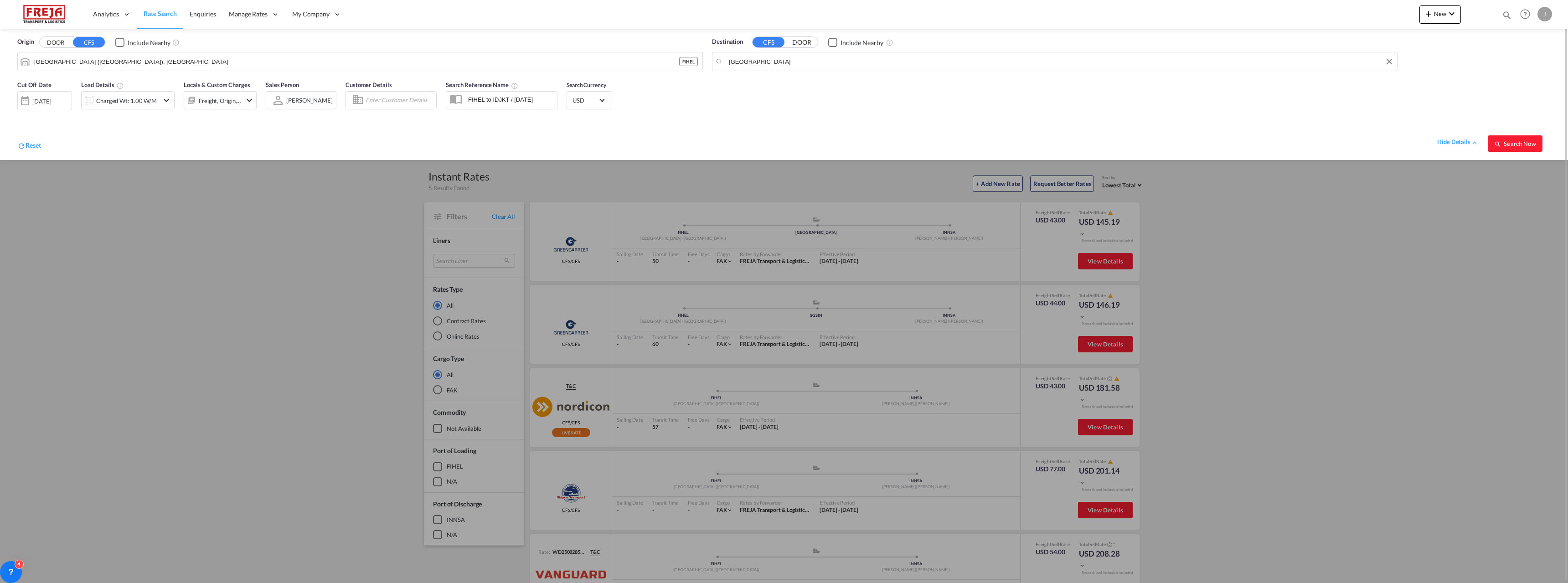
drag, startPoint x: 777, startPoint y: 57, endPoint x: 709, endPoint y: 58, distance: 68.0
click at [748, 66] on input "[GEOGRAPHIC_DATA]" at bounding box center [1061, 62] width 664 height 13
click at [772, 63] on body "Analytics Reports Dashboard Rate Search Enquiries Manage Rates Contract Rates" at bounding box center [784, 292] width 1568 height 583
type input "chitta"
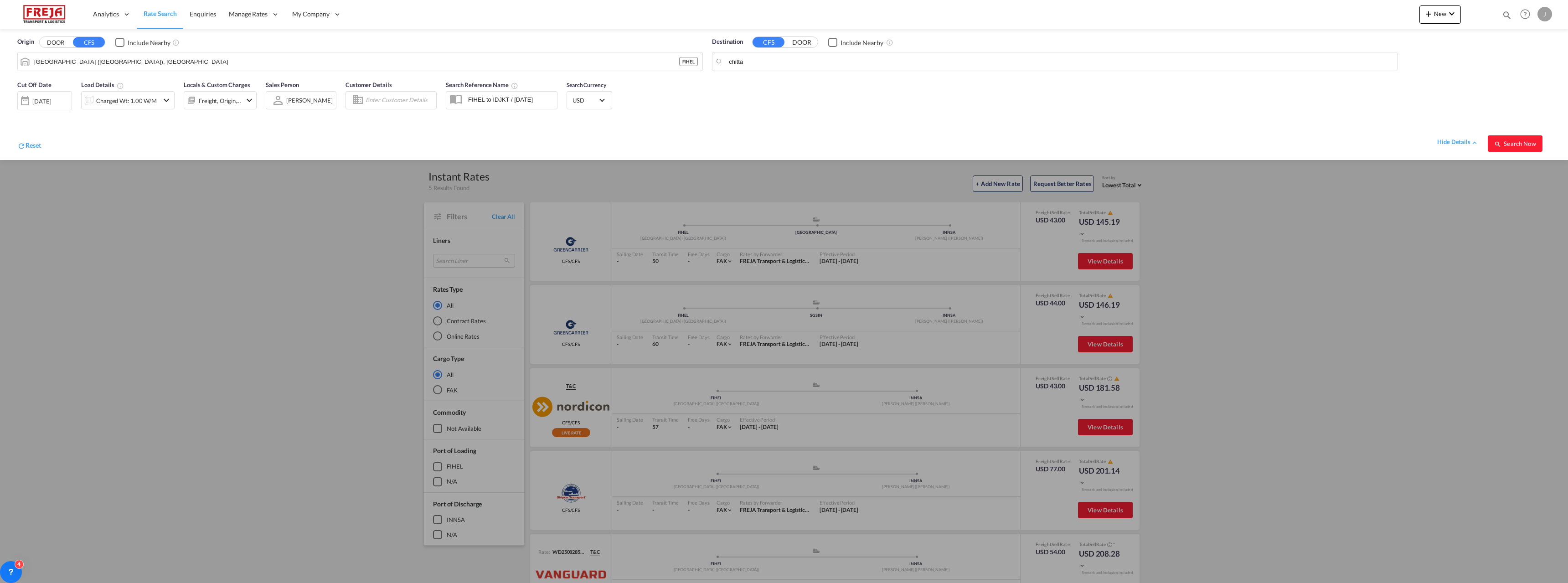
click at [772, 63] on input "chitta" at bounding box center [1061, 62] width 664 height 13
click at [758, 66] on input "chitta" at bounding box center [1061, 62] width 664 height 13
click at [755, 77] on div "Chatto gram [GEOGRAPHIC_DATA] BDCGP" at bounding box center [800, 87] width 174 height 27
type input "Chattogram, BDCGP"
click at [1523, 147] on button "Search Now" at bounding box center [1515, 143] width 55 height 16
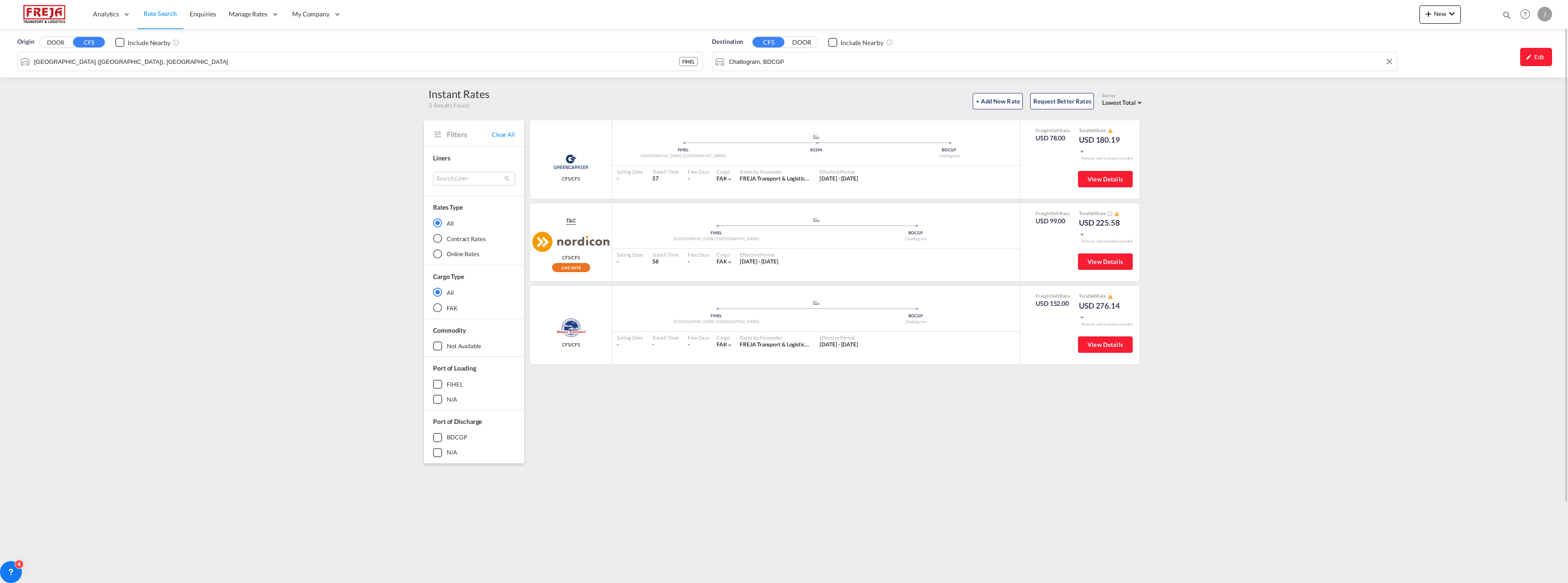
click at [799, 62] on input "Chattogram, BDCGP" at bounding box center [1061, 62] width 664 height 13
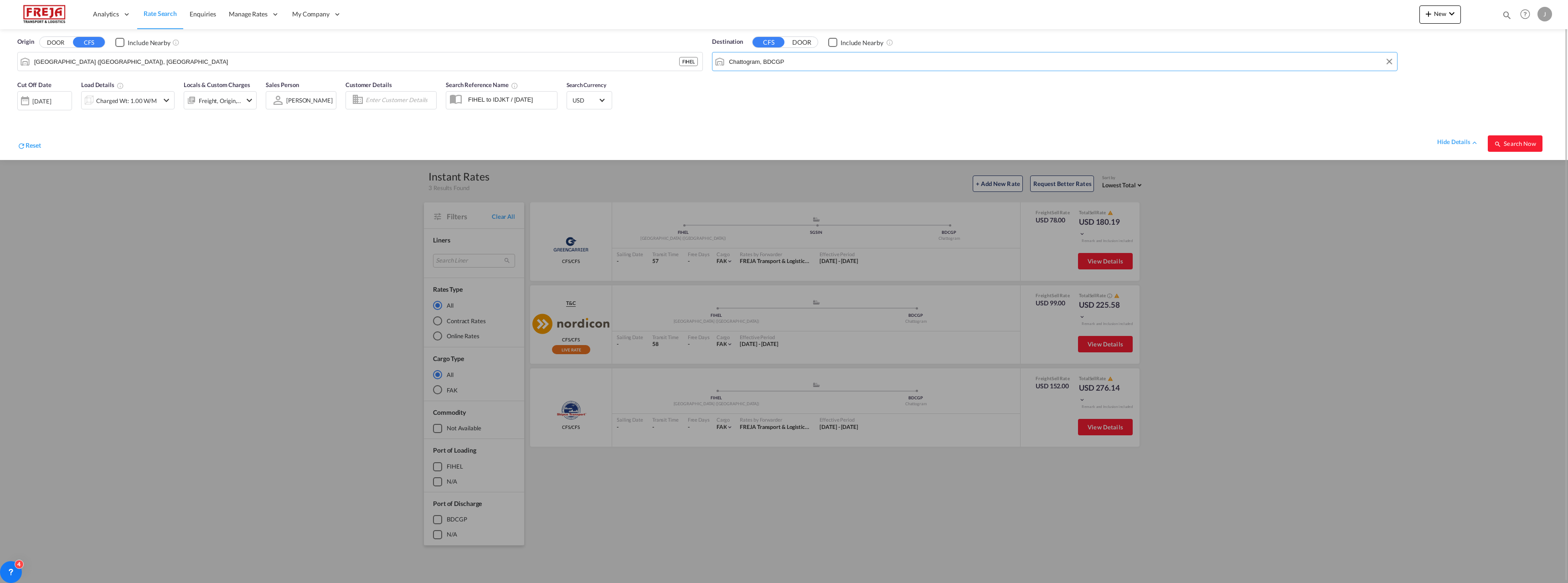
click at [799, 62] on input "Chattogram, BDCGP" at bounding box center [1061, 62] width 664 height 13
drag, startPoint x: 799, startPoint y: 62, endPoint x: 664, endPoint y: 42, distance: 136.5
click at [664, 42] on div "Origin DOOR CFS Include Nearby [GEOGRAPHIC_DATA] ([GEOGRAPHIC_DATA]), FIHEL FIH…" at bounding box center [784, 52] width 1549 height 46
click at [750, 136] on div "Busan Korea, Republic of KRPUS" at bounding box center [800, 141] width 174 height 27
type input "Busan, KRPUS"
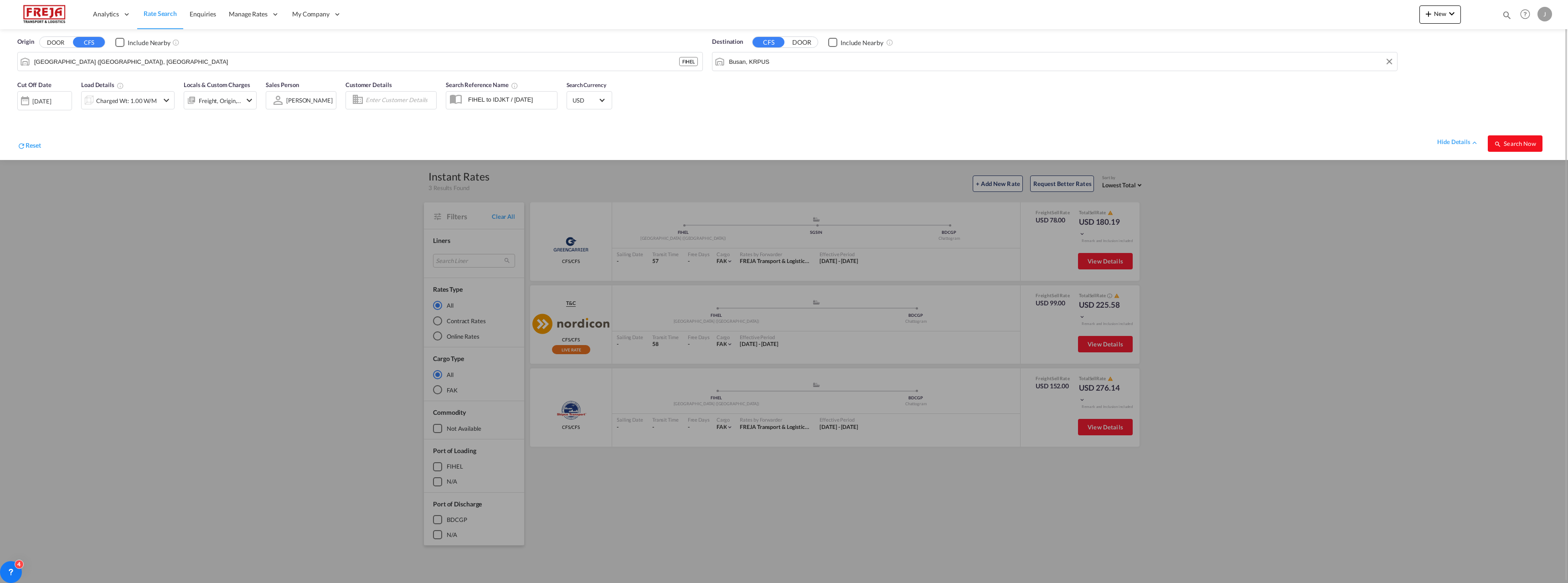
click at [1502, 146] on span "Search Now" at bounding box center [1514, 143] width 41 height 8
